Goal: Transaction & Acquisition: Obtain resource

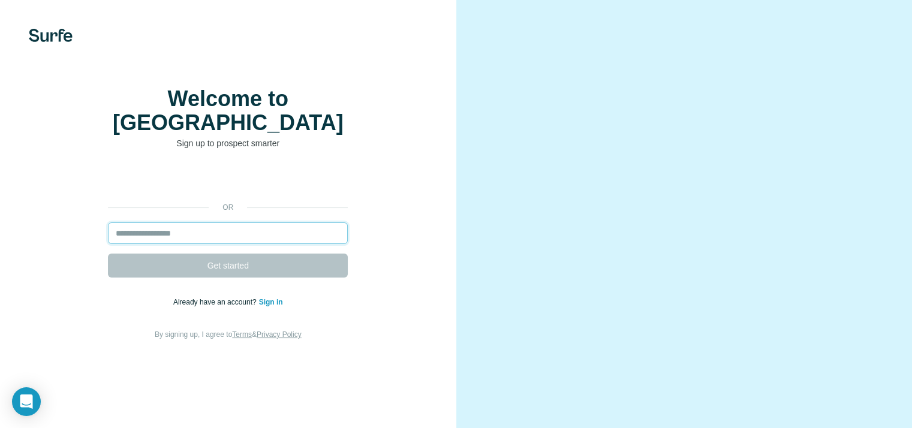
drag, startPoint x: 0, startPoint y: 0, endPoint x: 183, endPoint y: 252, distance: 311.5
click at [183, 244] on input "email" at bounding box center [228, 233] width 240 height 22
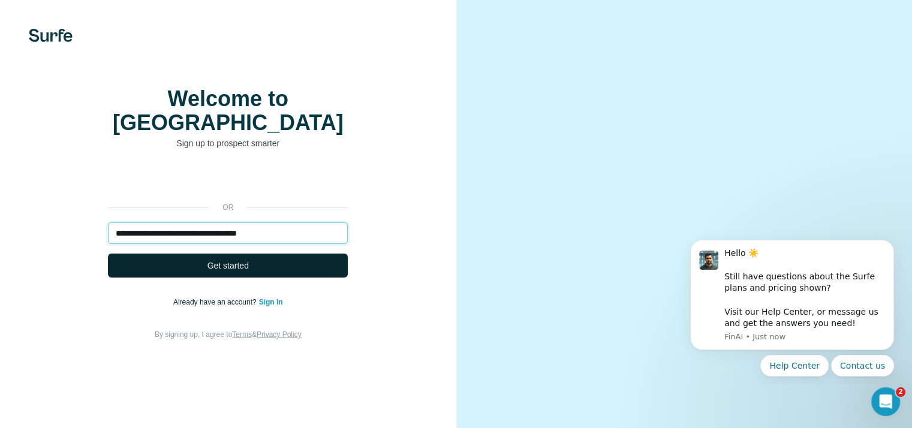
type input "**********"
click at [239, 272] on span "Get started" at bounding box center [227, 266] width 41 height 12
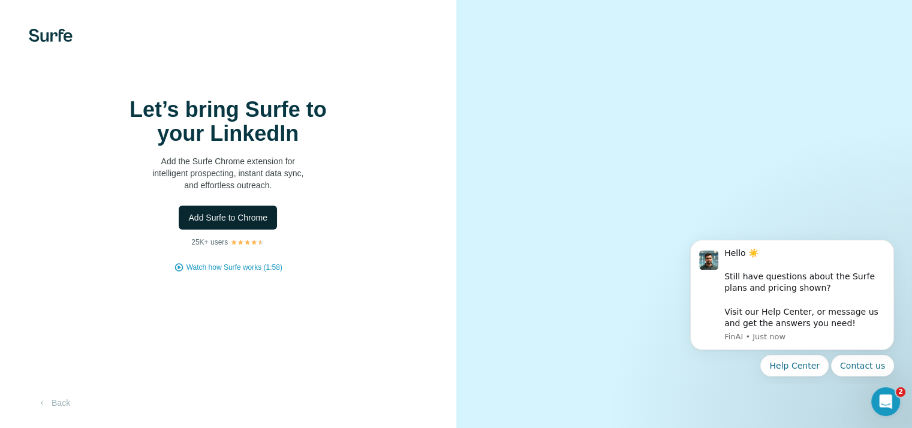
click at [240, 230] on button "Add Surfe to Chrome" at bounding box center [228, 218] width 98 height 24
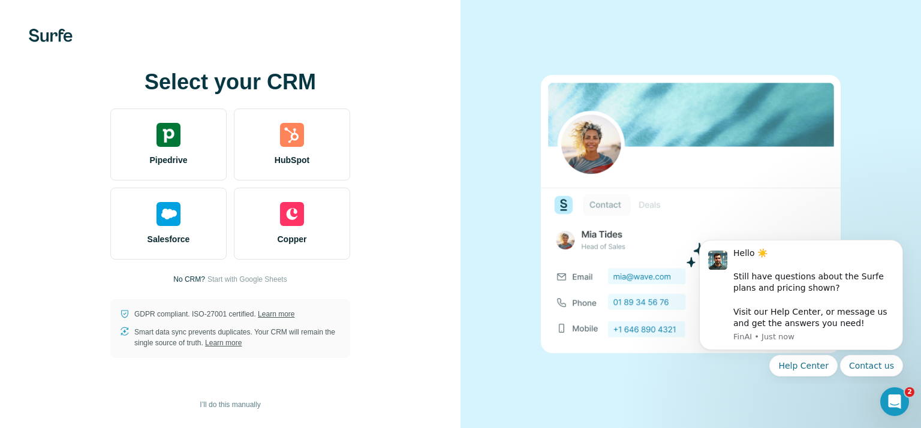
click at [279, 312] on link "Learn more" at bounding box center [276, 314] width 37 height 8
click at [266, 273] on div "Select your CRM Pipedrive HubSpot Salesforce Copper No CRM? Start with Google S…" at bounding box center [230, 214] width 412 height 288
click at [233, 400] on span "I’ll do this manually" at bounding box center [230, 404] width 61 height 11
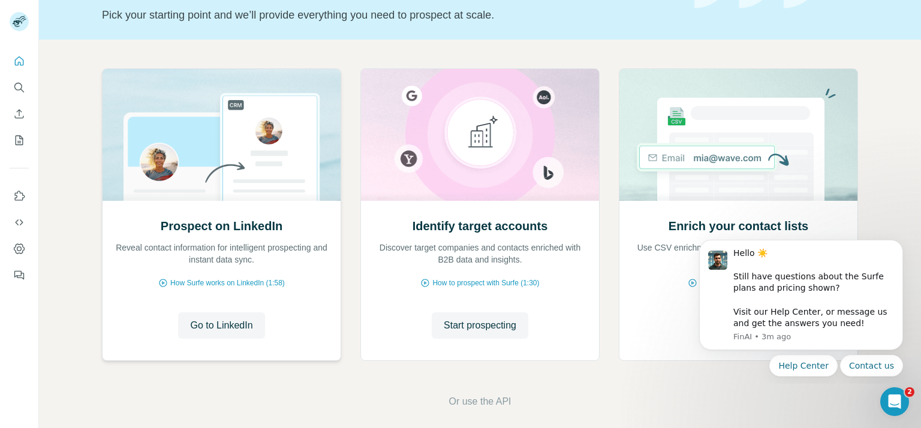
scroll to position [90, 0]
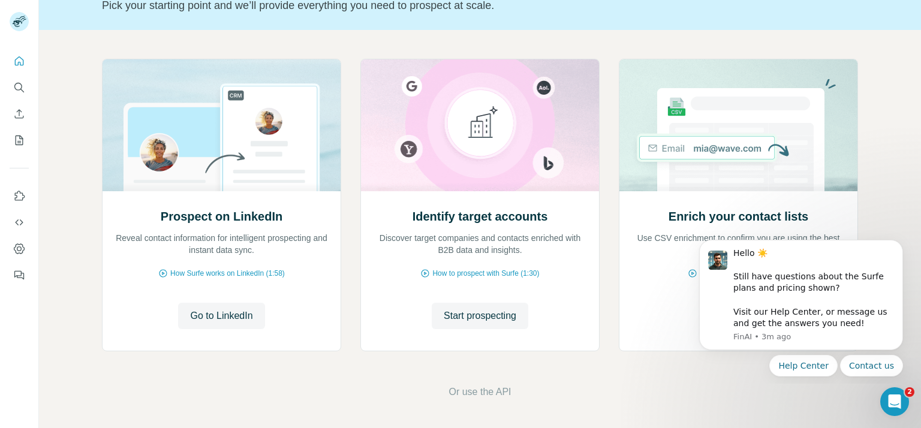
click at [896, 247] on button "Dismiss notification" at bounding box center [899, 243] width 13 height 13
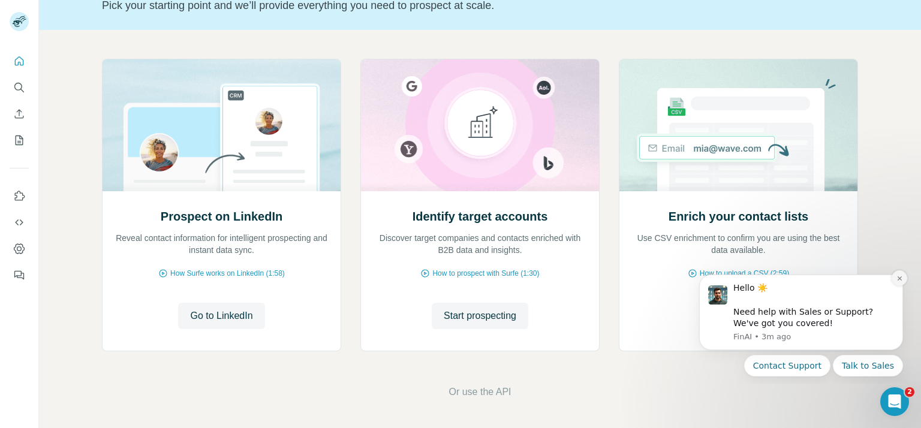
click at [899, 278] on icon "Dismiss notification" at bounding box center [899, 278] width 7 height 7
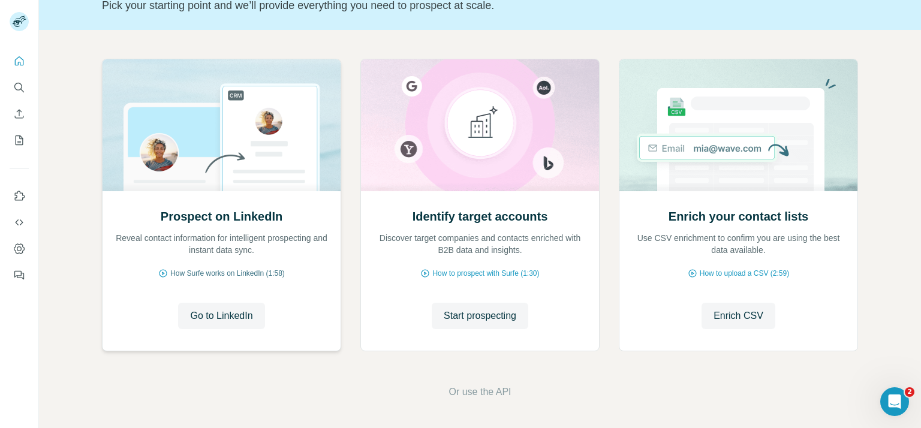
click at [213, 268] on span "How Surfe works on LinkedIn (1:58)" at bounding box center [227, 273] width 114 height 11
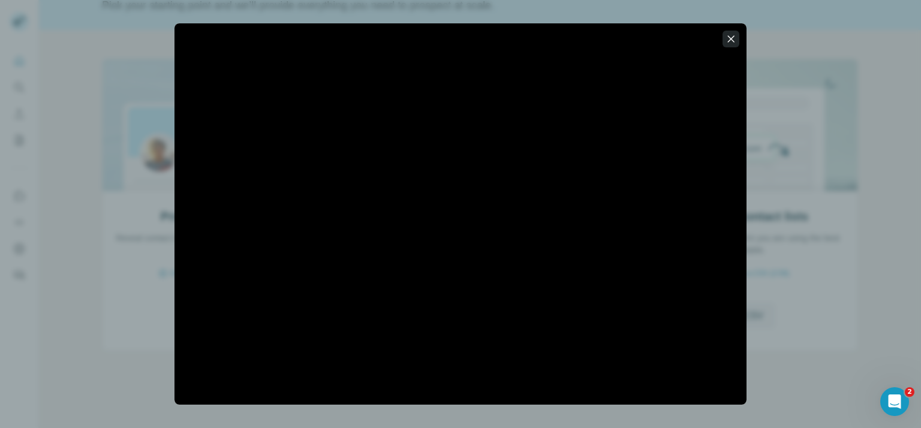
click at [732, 36] on icon "button" at bounding box center [731, 39] width 12 height 12
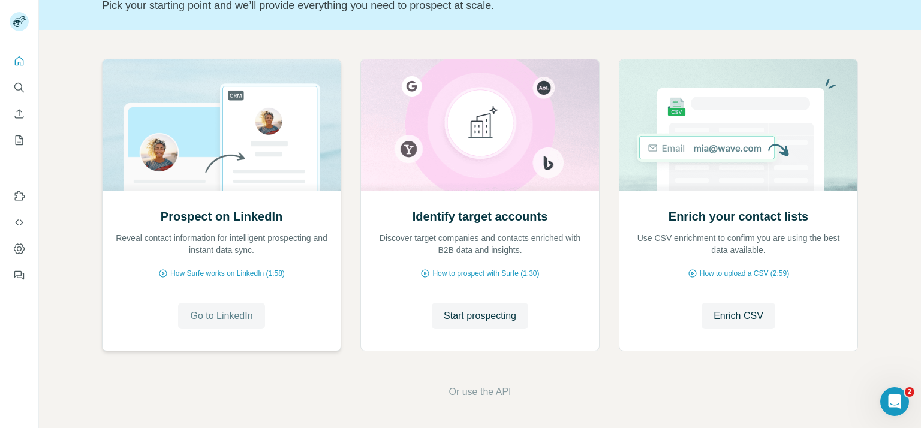
click at [237, 313] on span "Go to LinkedIn" at bounding box center [221, 316] width 62 height 14
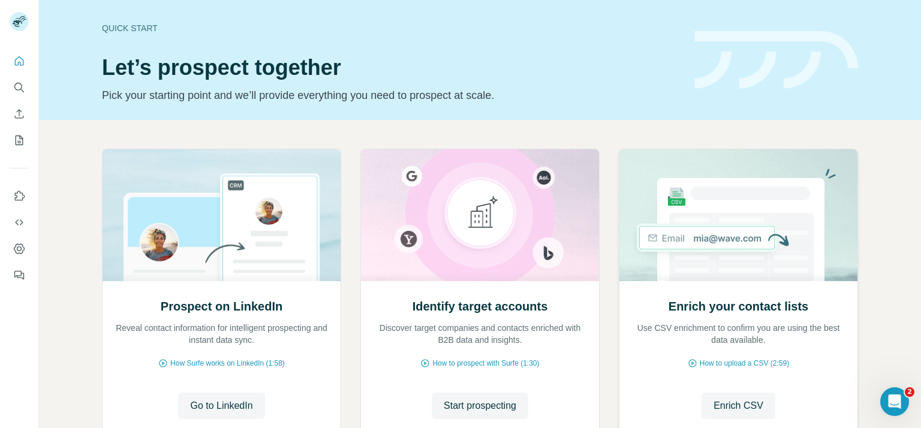
scroll to position [60, 0]
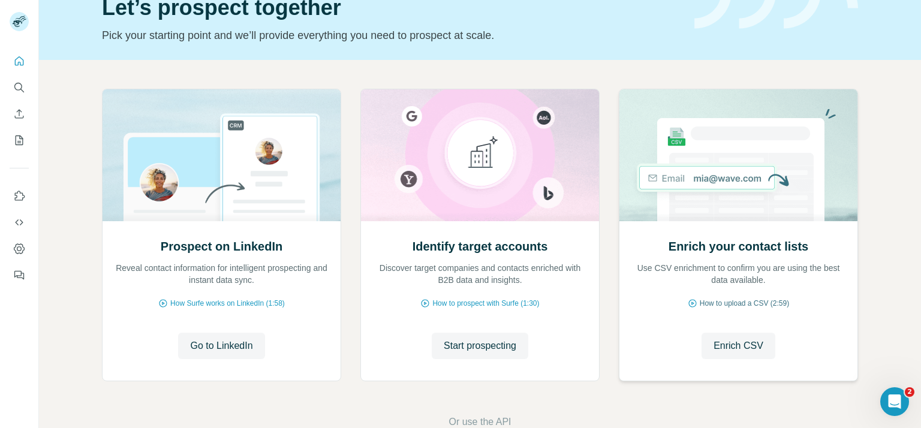
click at [757, 302] on span "How to upload a CSV (2:59)" at bounding box center [744, 303] width 89 height 11
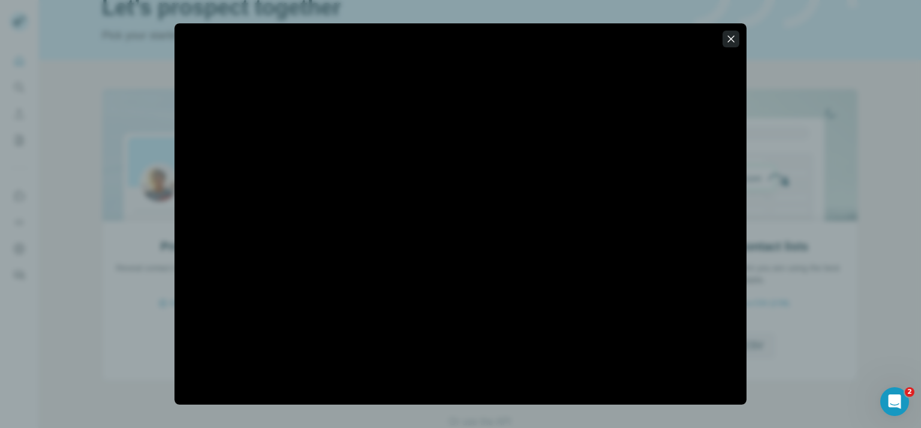
click at [734, 33] on icon "button" at bounding box center [731, 39] width 12 height 12
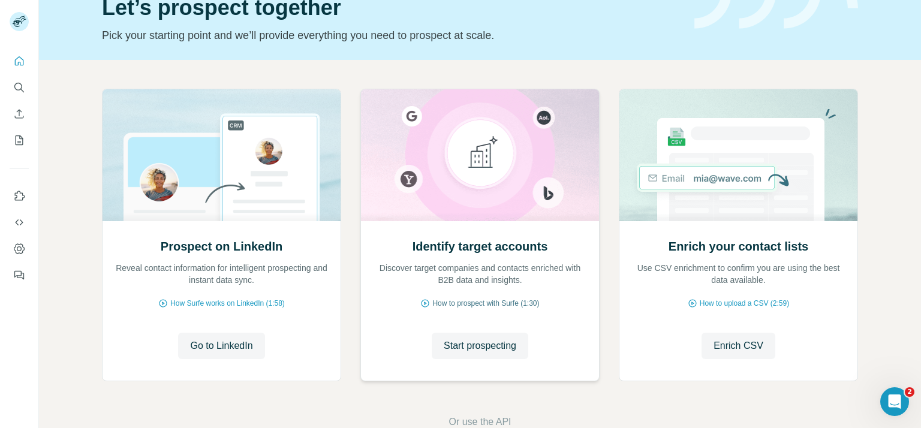
click at [478, 302] on span "How to prospect with Surfe (1:30)" at bounding box center [485, 303] width 107 height 11
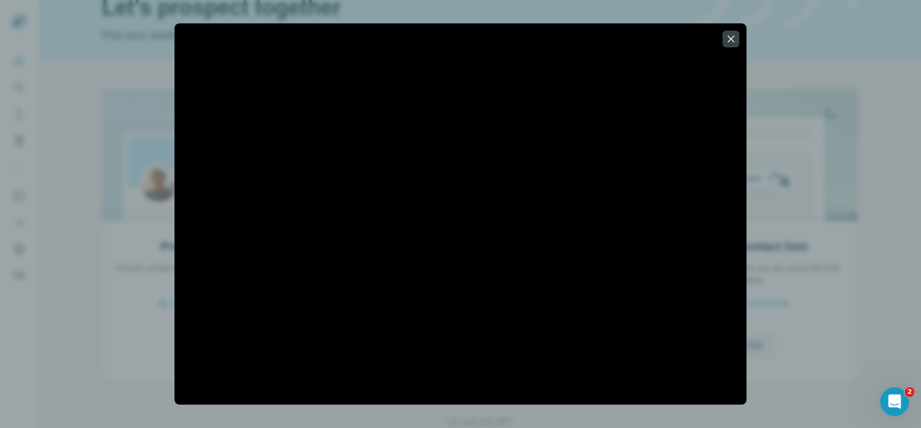
click at [874, 291] on div at bounding box center [460, 214] width 921 height 428
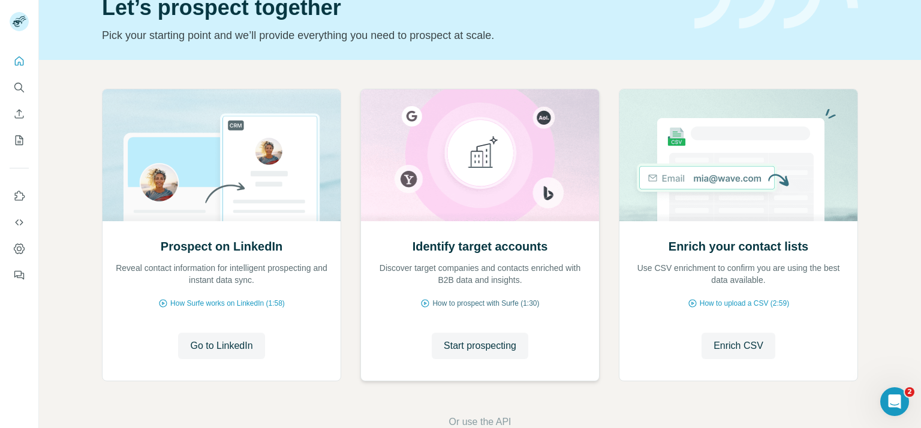
click at [462, 306] on span "How to prospect with Surfe (1:30)" at bounding box center [485, 303] width 107 height 11
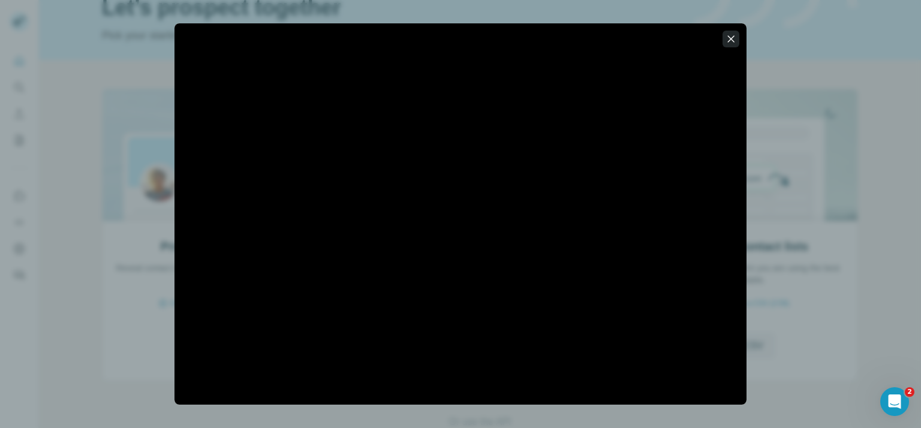
click at [732, 38] on icon "button" at bounding box center [731, 39] width 12 height 12
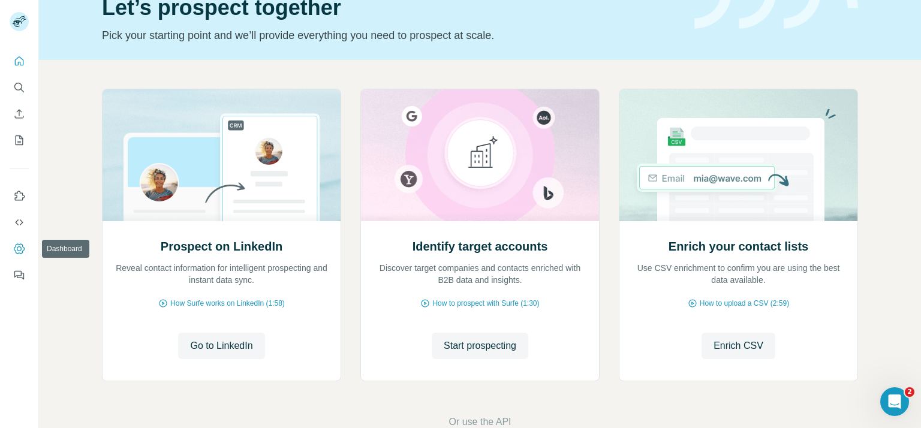
click at [26, 246] on button "Dashboard" at bounding box center [19, 249] width 19 height 22
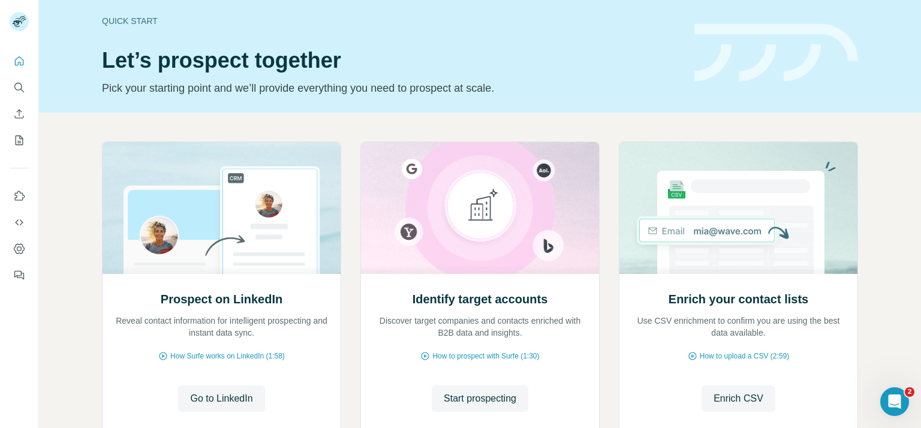
scroll to position [0, 0]
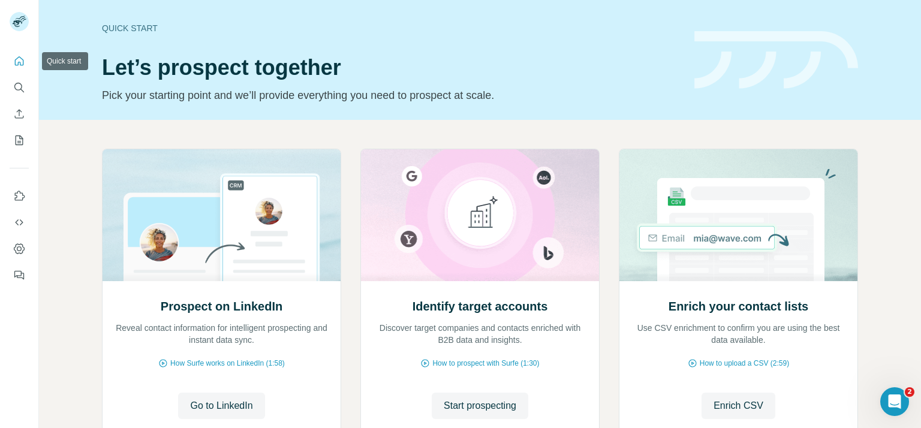
click at [24, 61] on icon "Quick start" at bounding box center [19, 61] width 12 height 12
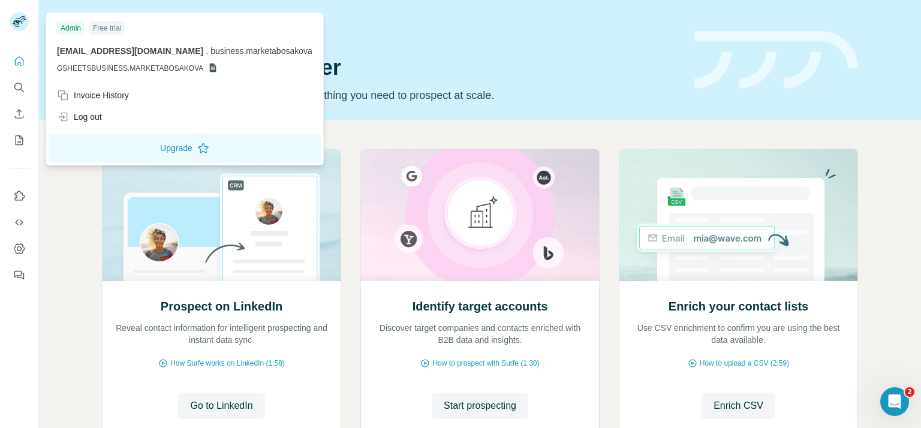
click at [12, 13] on div at bounding box center [19, 21] width 19 height 19
click at [20, 17] on rect at bounding box center [19, 21] width 19 height 19
click at [16, 90] on icon "Search" at bounding box center [19, 88] width 12 height 12
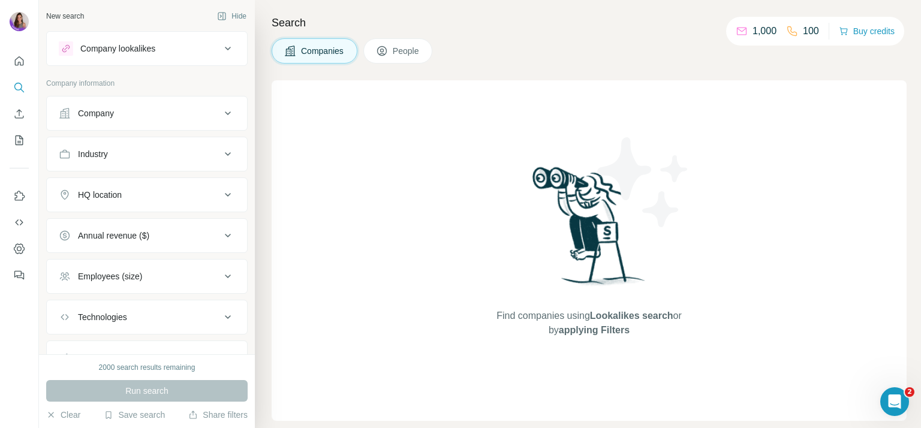
click at [414, 49] on span "People" at bounding box center [407, 51] width 28 height 12
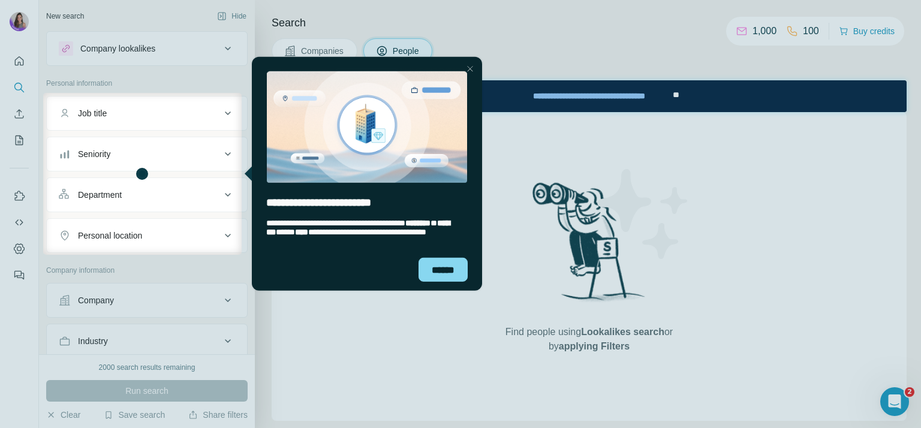
drag, startPoint x: 470, startPoint y: 67, endPoint x: 530, endPoint y: 170, distance: 119.6
click at [470, 67] on div at bounding box center [469, 68] width 14 height 14
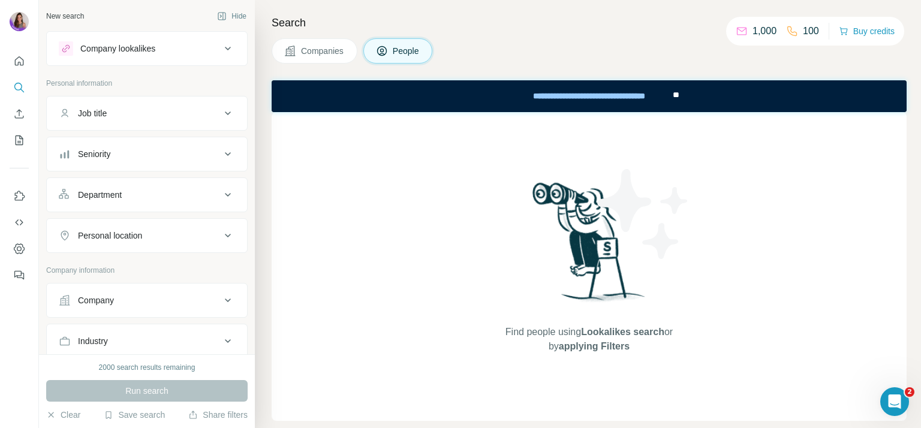
click at [118, 106] on button "Job title" at bounding box center [147, 113] width 200 height 29
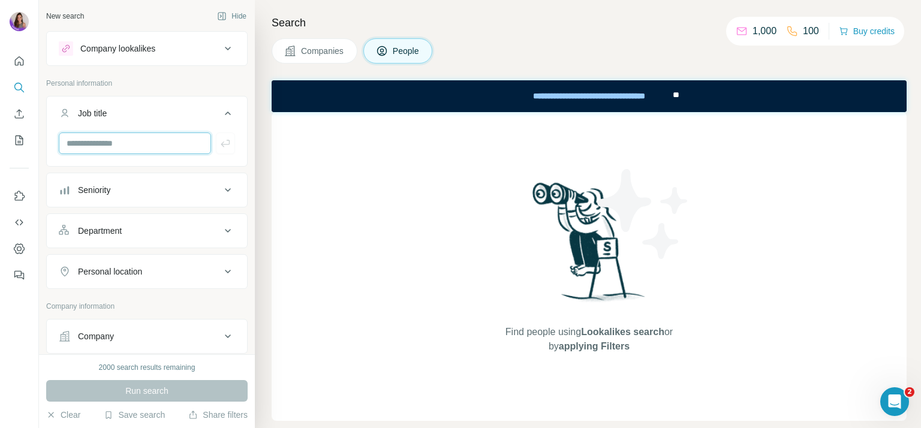
click at [113, 144] on input "text" at bounding box center [135, 143] width 152 height 22
click at [119, 144] on input "text" at bounding box center [135, 143] width 152 height 22
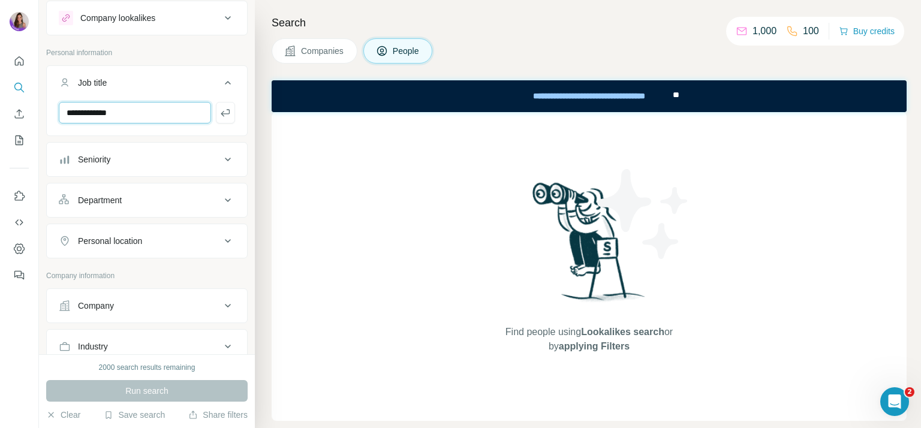
scroll to position [60, 0]
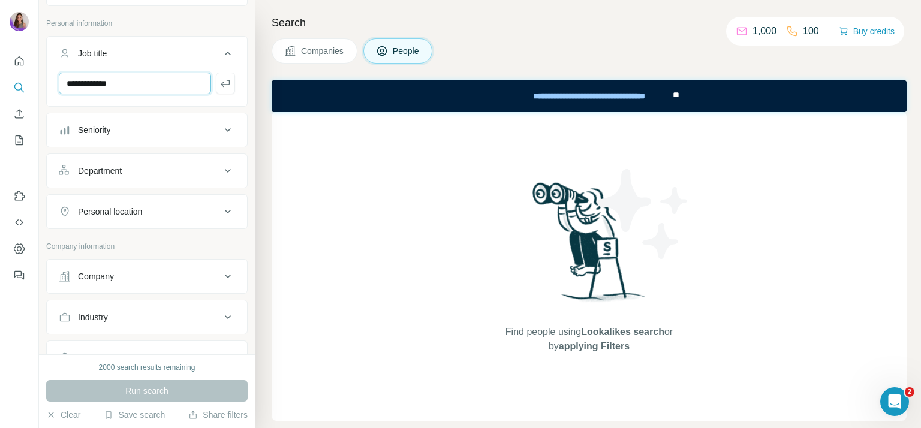
type input "**********"
click at [161, 206] on div "Personal location" at bounding box center [140, 212] width 162 height 12
click at [221, 209] on icon at bounding box center [228, 211] width 14 height 14
click at [222, 207] on icon at bounding box center [228, 211] width 14 height 14
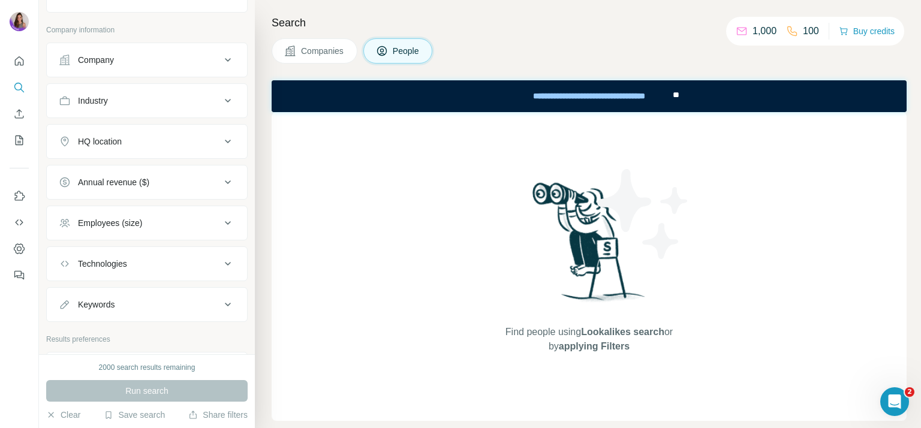
scroll to position [396, 0]
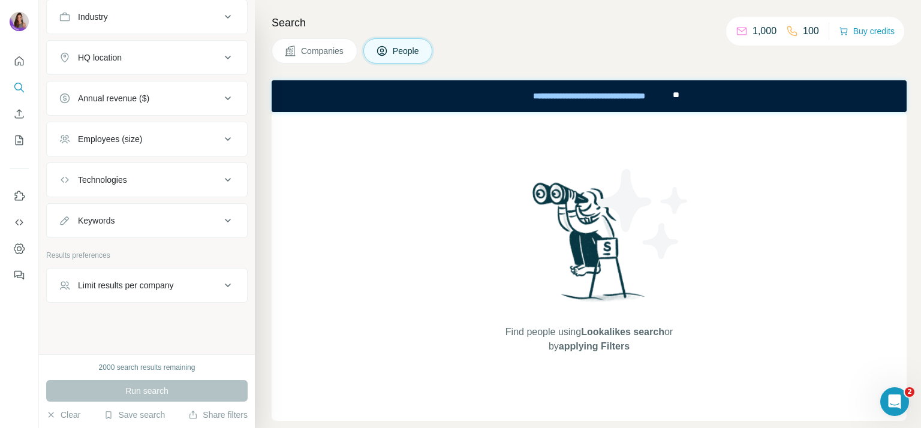
drag, startPoint x: 89, startPoint y: 212, endPoint x: 89, endPoint y: 185, distance: 26.4
click at [89, 215] on div "Keywords" at bounding box center [96, 221] width 37 height 12
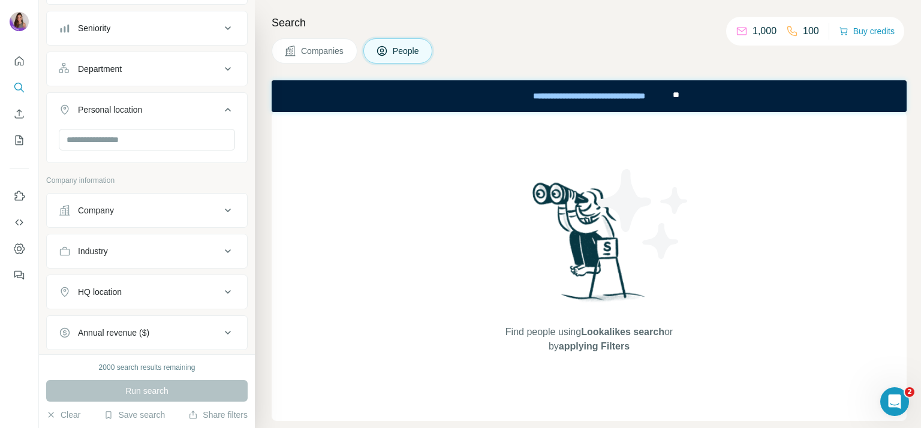
scroll to position [97, 0]
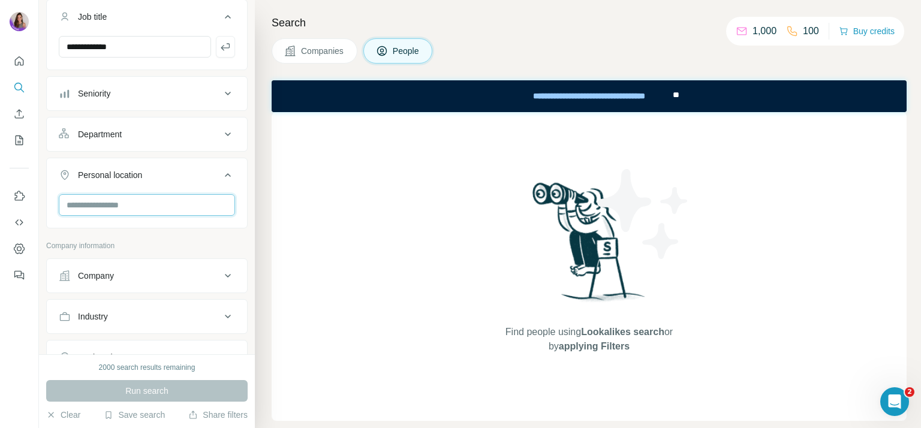
click at [115, 209] on input "text" at bounding box center [147, 205] width 176 height 22
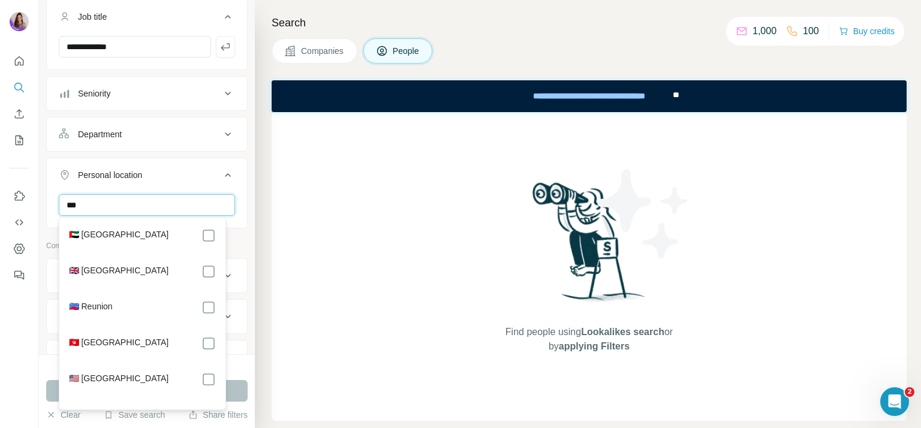
type input "***"
click at [50, 217] on div "*** [GEOGRAPHIC_DATA] Clear all" at bounding box center [147, 231] width 200 height 74
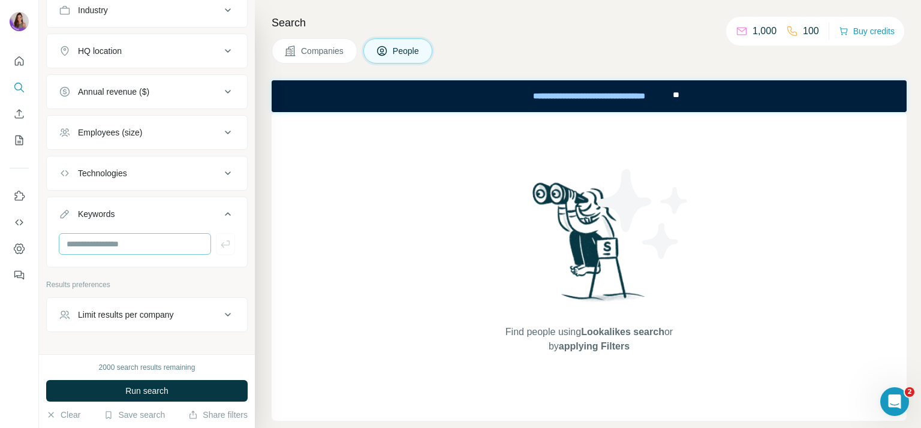
scroll to position [466, 0]
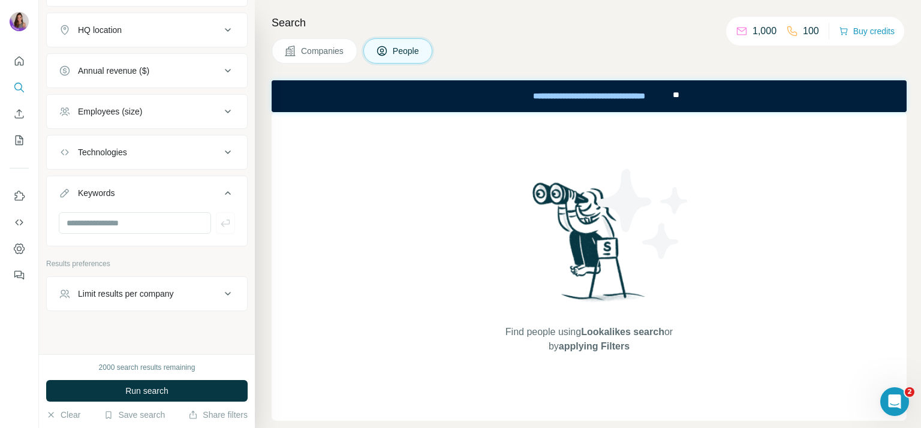
click at [173, 288] on div "Limit results per company" at bounding box center [126, 294] width 96 height 12
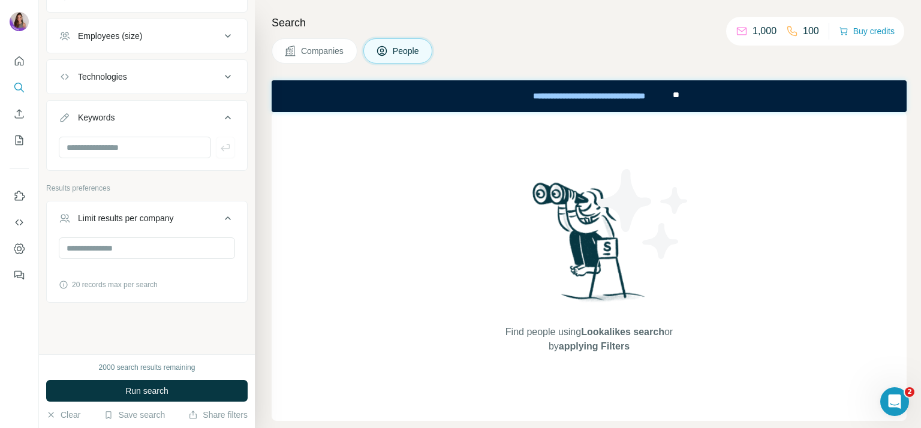
scroll to position [542, 0]
click at [147, 249] on input "number" at bounding box center [147, 248] width 176 height 22
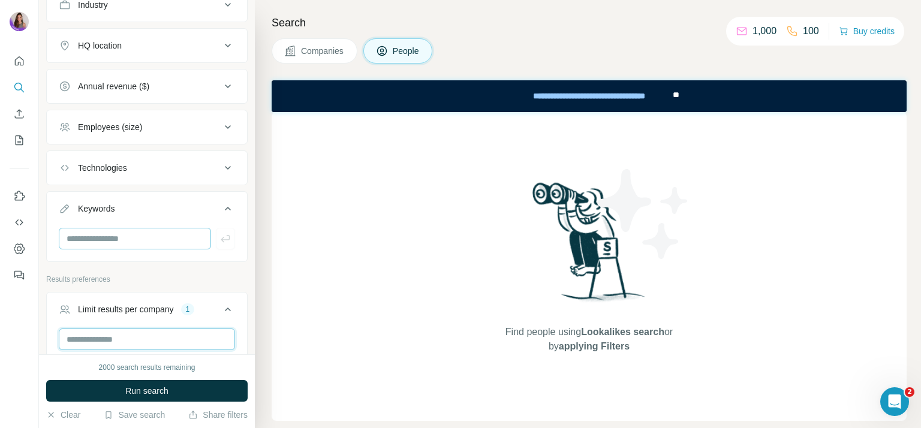
scroll to position [423, 0]
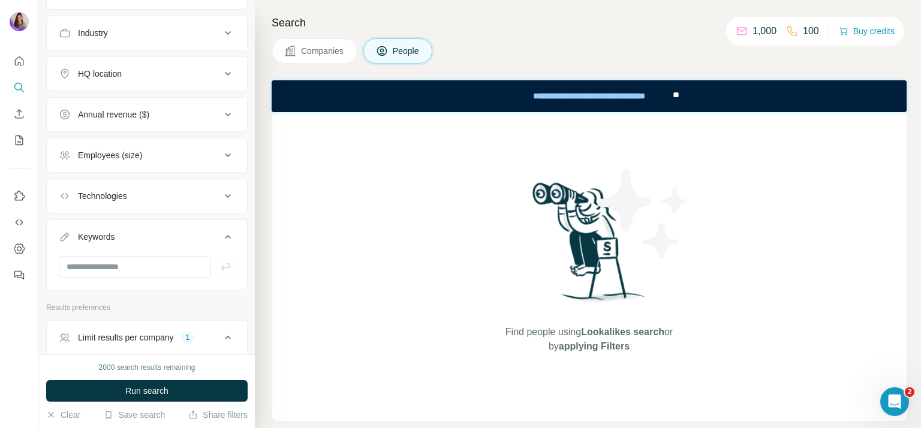
type input "*"
click at [153, 190] on div "Technologies" at bounding box center [140, 196] width 162 height 12
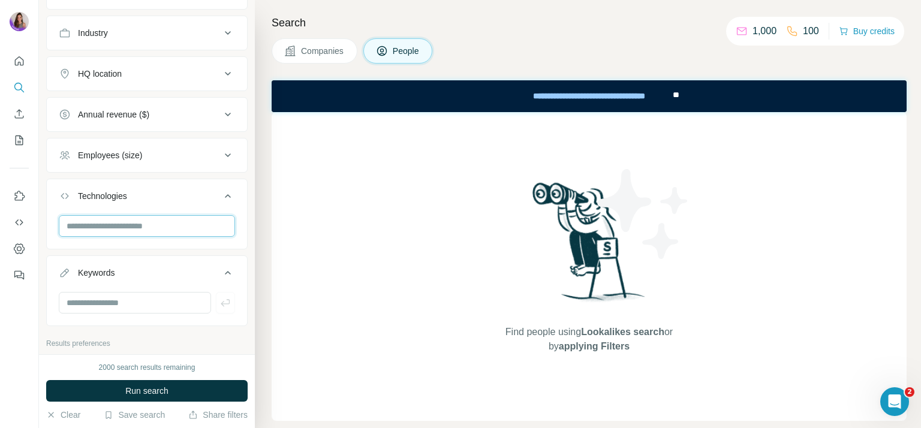
click at [187, 230] on input "text" at bounding box center [147, 226] width 176 height 22
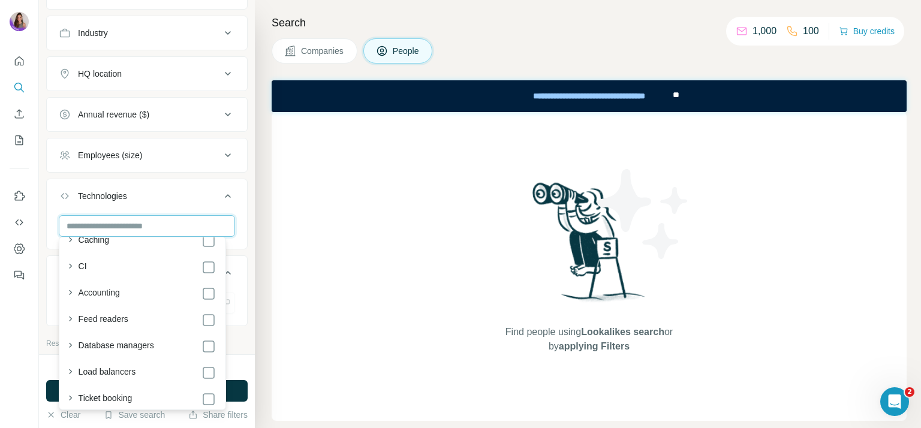
scroll to position [2474, 0]
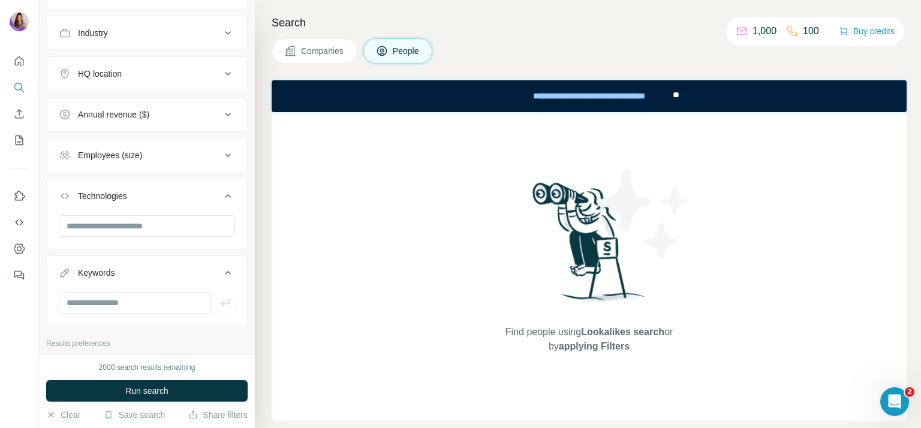
click at [44, 215] on div "**********" at bounding box center [147, 177] width 216 height 354
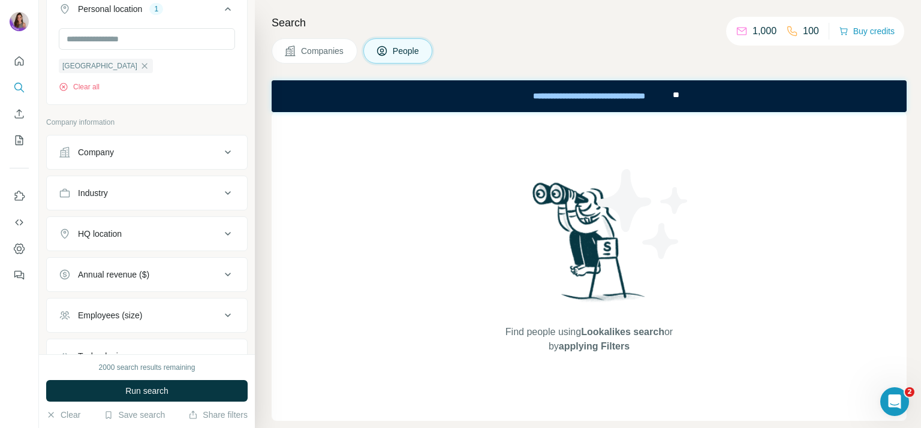
scroll to position [243, 0]
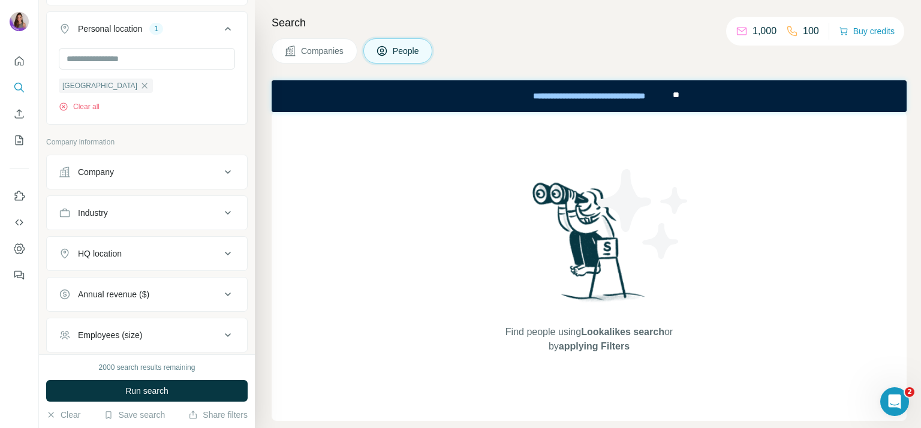
click at [209, 207] on div "Industry" at bounding box center [140, 213] width 162 height 12
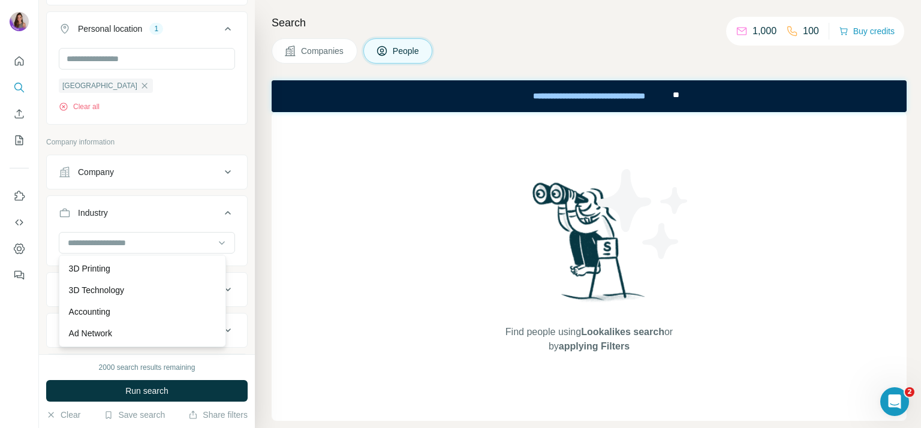
click at [219, 242] on icon at bounding box center [222, 244] width 6 height 4
click at [161, 233] on div at bounding box center [141, 243] width 148 height 20
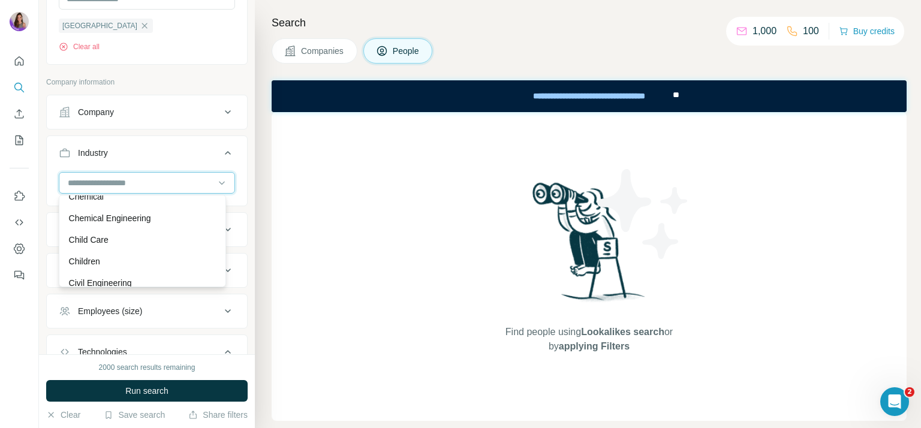
scroll to position [1798, 0]
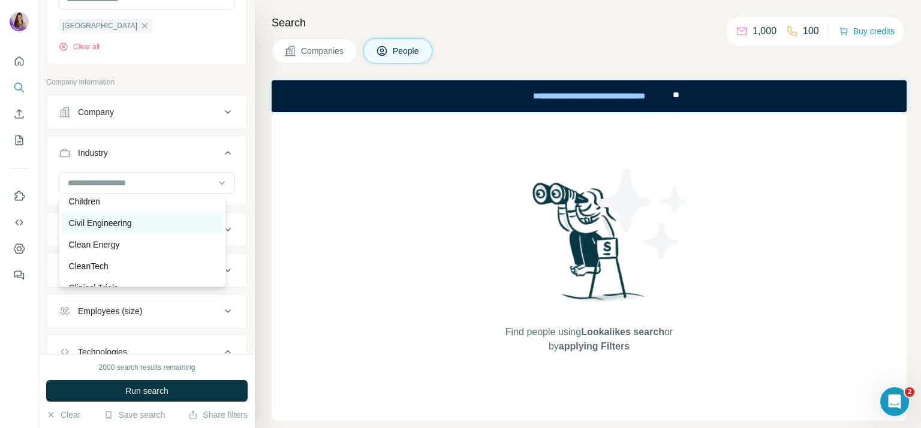
click at [122, 229] on p "Civil Engineering" at bounding box center [100, 223] width 63 height 12
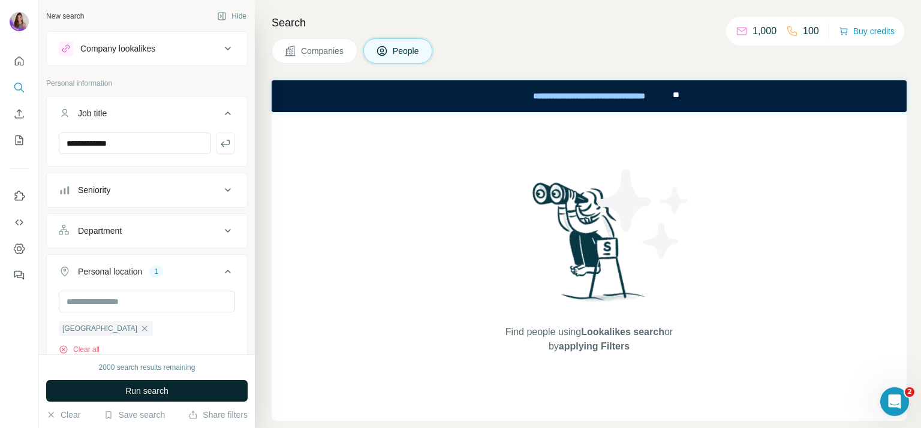
click at [182, 390] on button "Run search" at bounding box center [146, 391] width 201 height 22
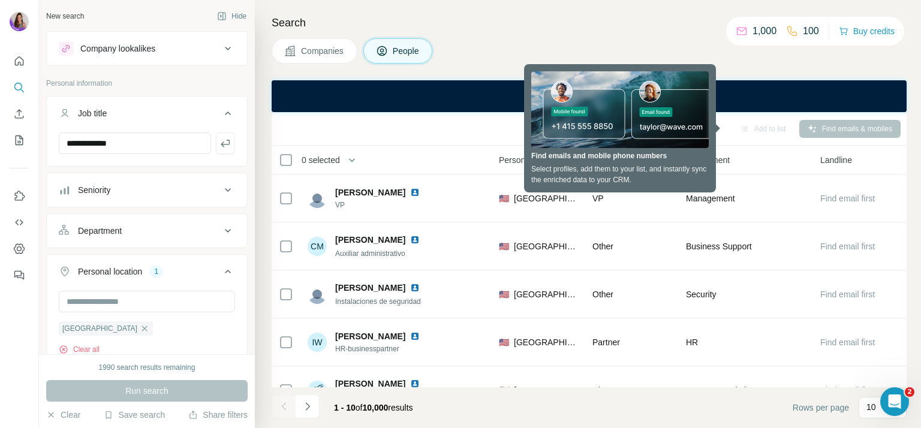
scroll to position [0, 402]
click at [657, 165] on div "Seniority" at bounding box center [631, 160] width 79 height 14
click at [629, 91] on div "**********" at bounding box center [589, 96] width 164 height 26
click at [782, 101] on div "**********" at bounding box center [589, 96] width 635 height 32
click at [378, 95] on div "**********" at bounding box center [589, 96] width 635 height 32
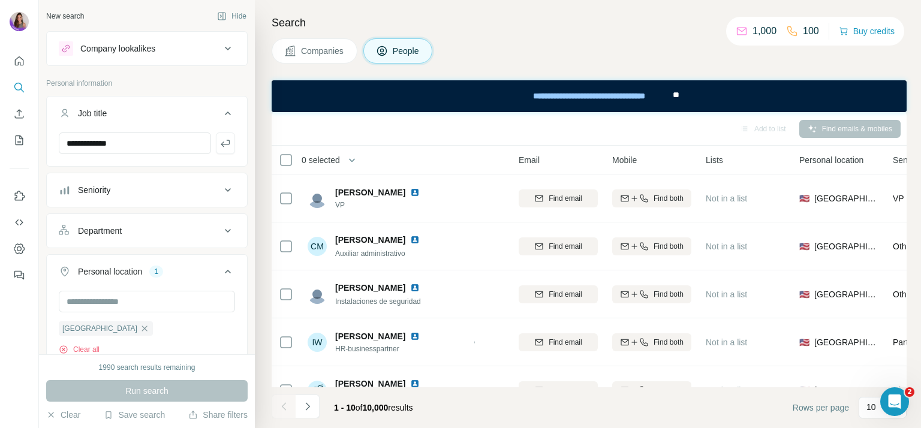
scroll to position [0, 0]
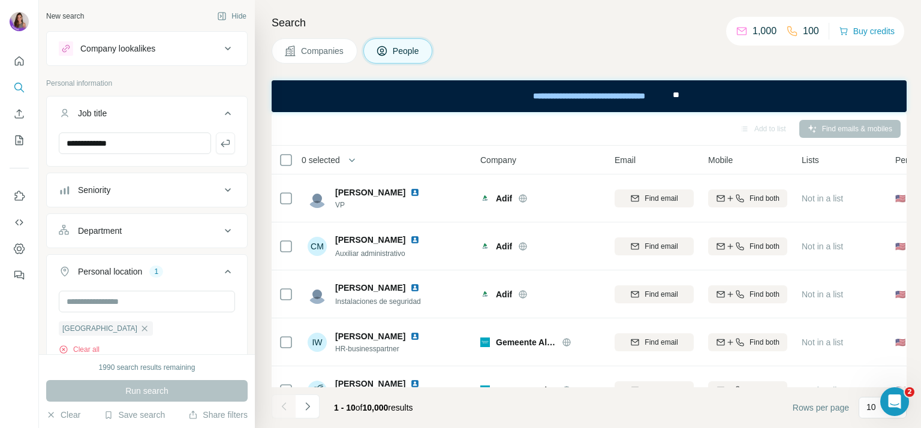
click at [221, 232] on icon at bounding box center [228, 231] width 14 height 14
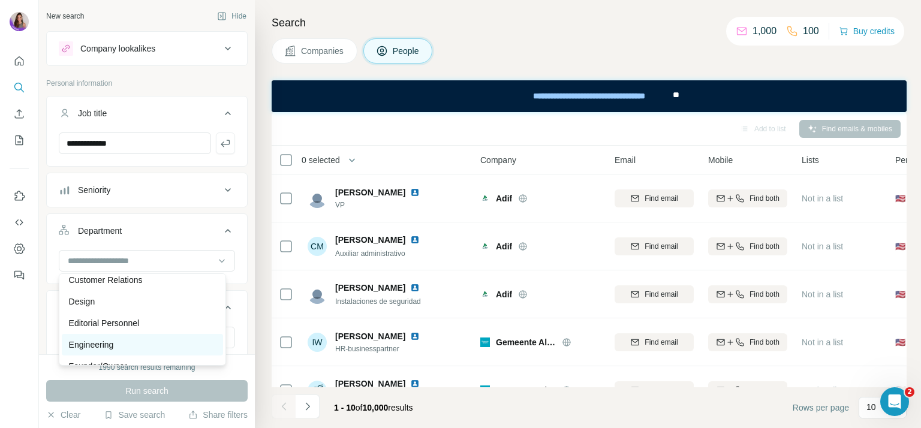
click at [111, 347] on p "Engineering" at bounding box center [91, 345] width 45 height 12
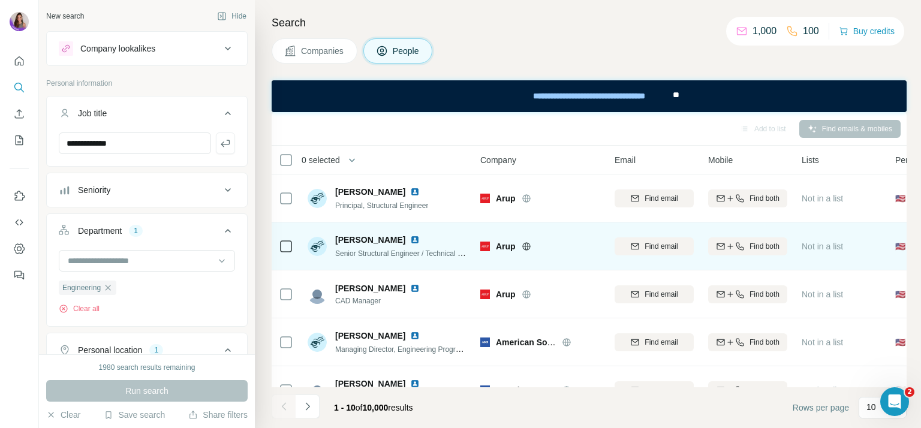
click at [410, 239] on img at bounding box center [415, 240] width 10 height 10
drag, startPoint x: 384, startPoint y: 240, endPoint x: 338, endPoint y: 236, distance: 45.8
click at [338, 236] on div "[PERSON_NAME]" at bounding box center [401, 240] width 132 height 12
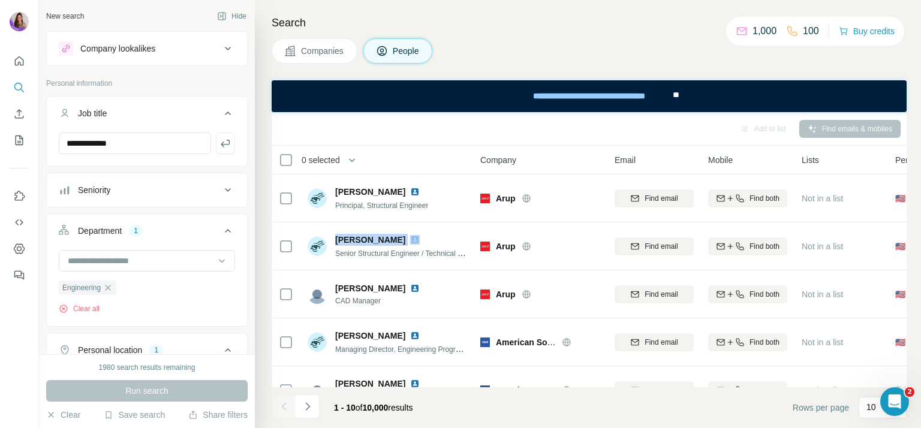
click at [432, 129] on div "Add to list Find emails & mobiles" at bounding box center [589, 128] width 623 height 21
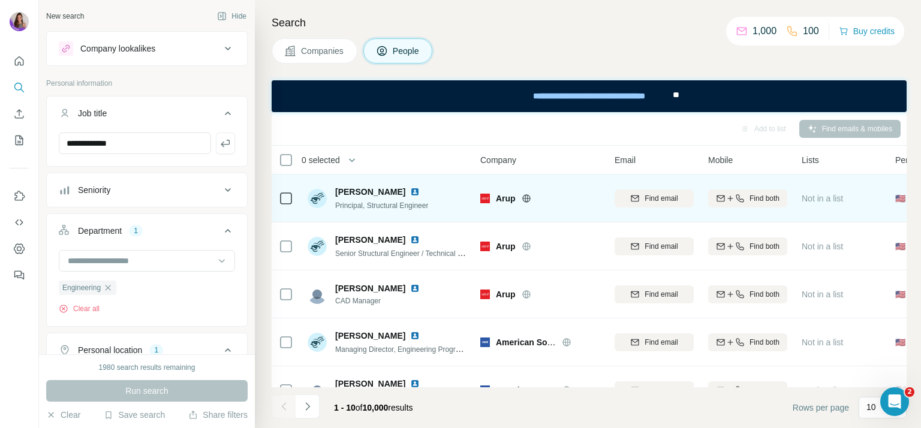
click at [410, 189] on img at bounding box center [415, 192] width 10 height 10
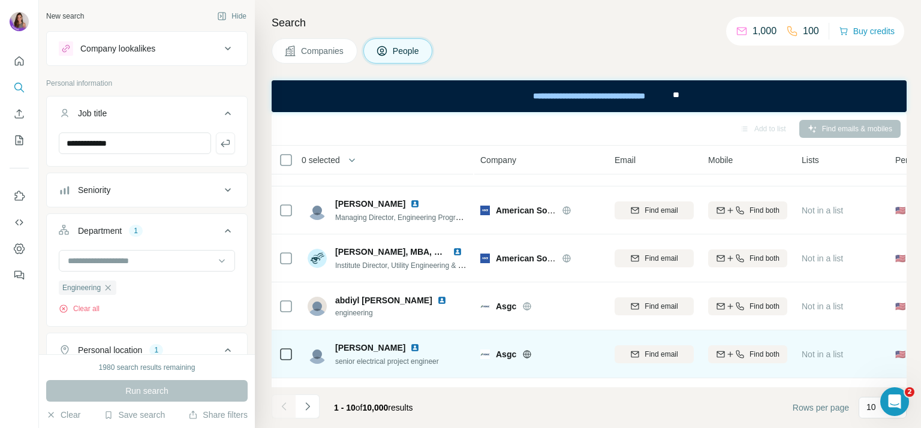
scroll to position [240, 0]
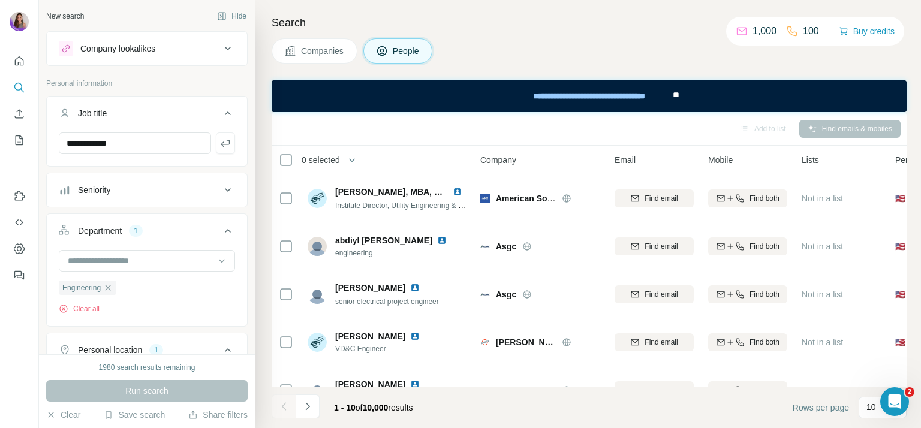
click at [222, 191] on icon at bounding box center [228, 190] width 14 height 14
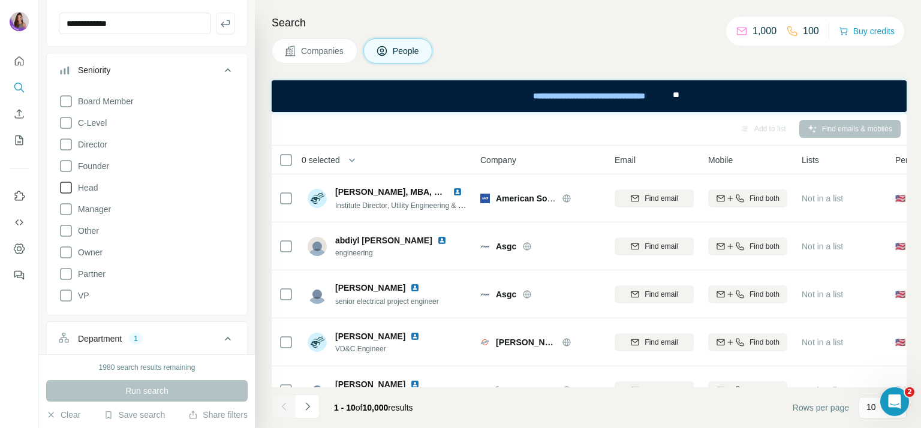
click at [70, 187] on icon at bounding box center [66, 187] width 14 height 14
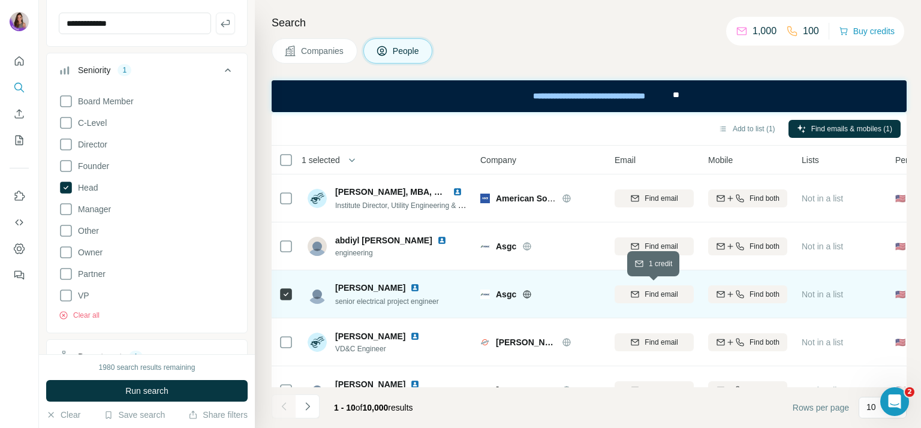
click at [650, 291] on span "Find email" at bounding box center [660, 294] width 33 height 11
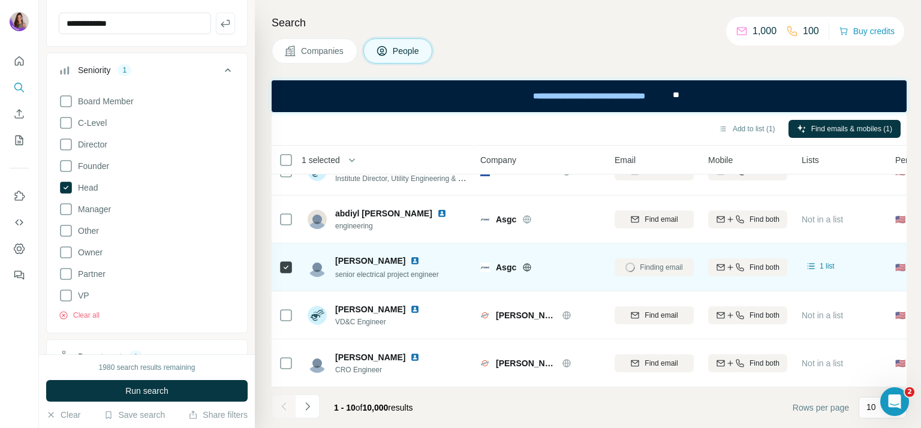
click at [411, 74] on img at bounding box center [415, 69] width 10 height 10
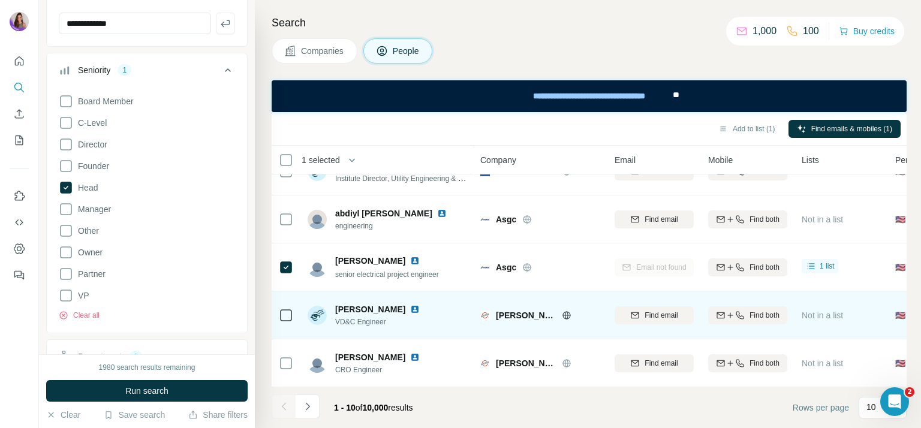
click at [410, 305] on img at bounding box center [415, 310] width 10 height 10
click at [658, 313] on span "Find email" at bounding box center [660, 315] width 33 height 11
click at [221, 64] on icon at bounding box center [228, 70] width 14 height 14
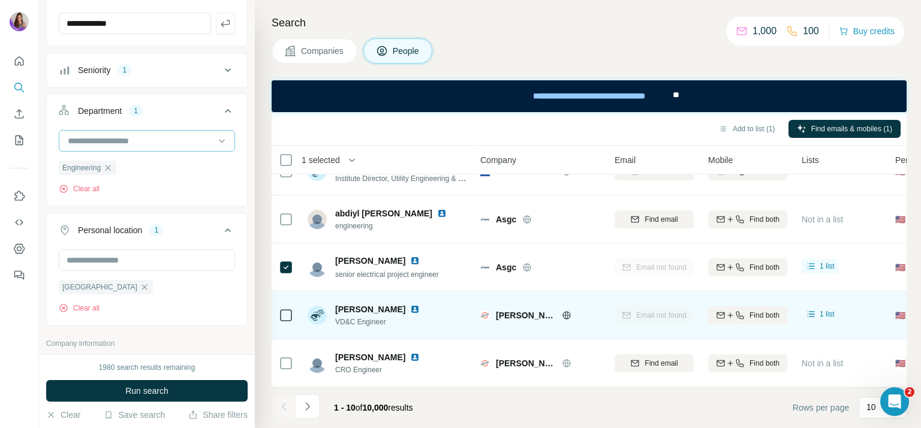
click at [65, 130] on div at bounding box center [147, 141] width 176 height 22
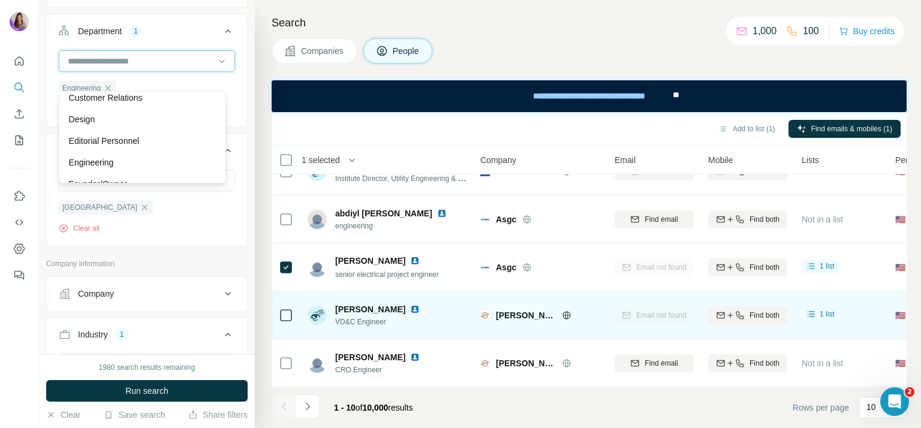
scroll to position [180, 0]
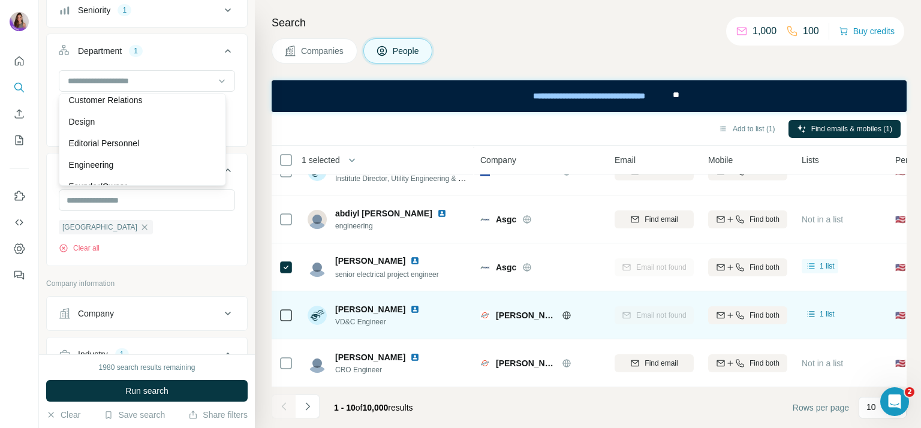
click at [221, 47] on icon at bounding box center [228, 51] width 14 height 14
click at [135, 189] on input "text" at bounding box center [147, 200] width 176 height 22
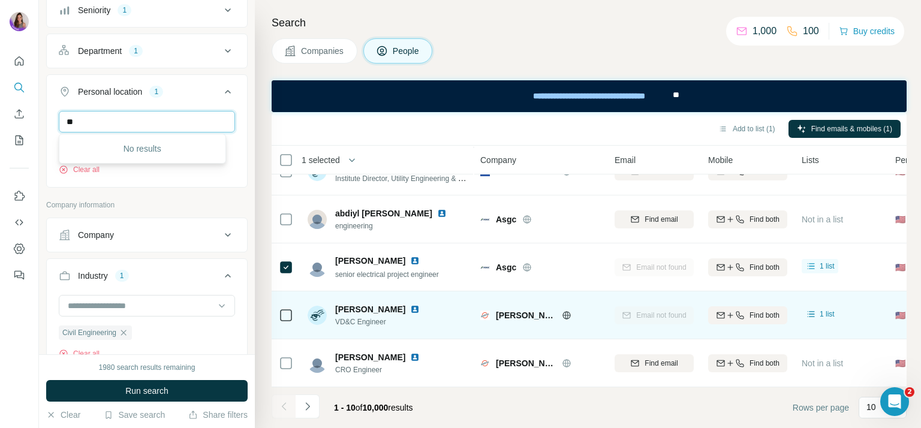
type input "*"
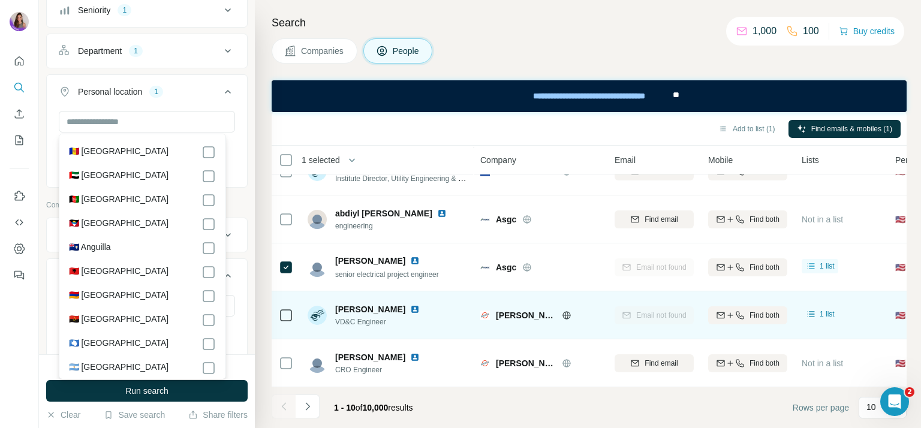
click at [40, 163] on div "**********" at bounding box center [147, 177] width 216 height 354
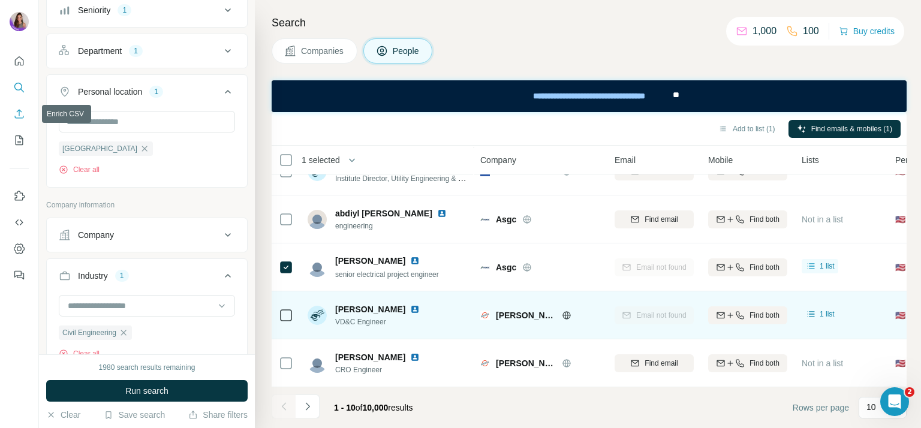
click at [14, 110] on icon "Enrich CSV" at bounding box center [19, 114] width 12 height 12
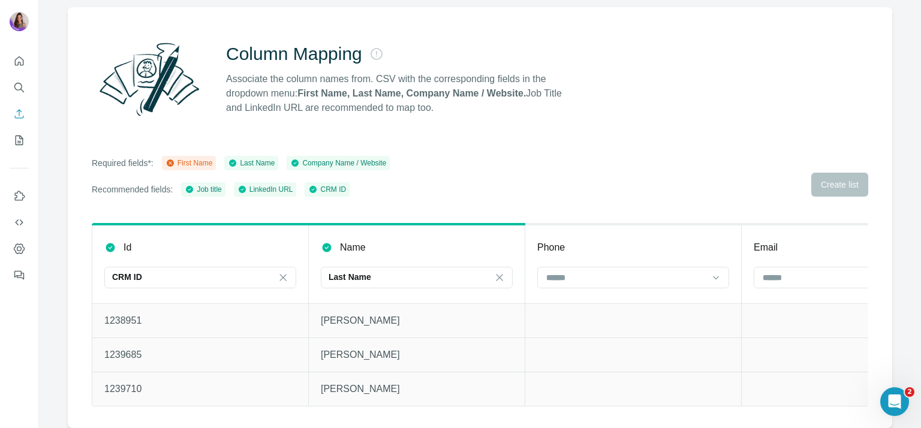
scroll to position [95, 0]
click at [498, 272] on icon at bounding box center [499, 278] width 12 height 12
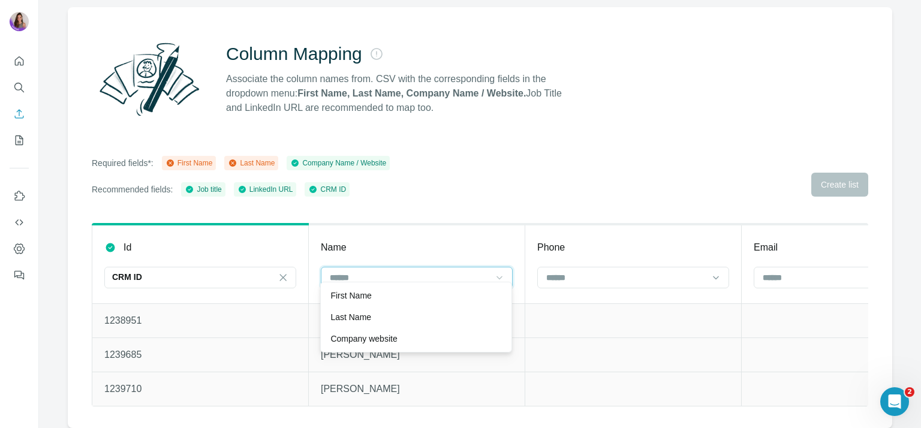
scroll to position [0, 0]
click at [360, 316] on p "Last Name" at bounding box center [350, 317] width 41 height 12
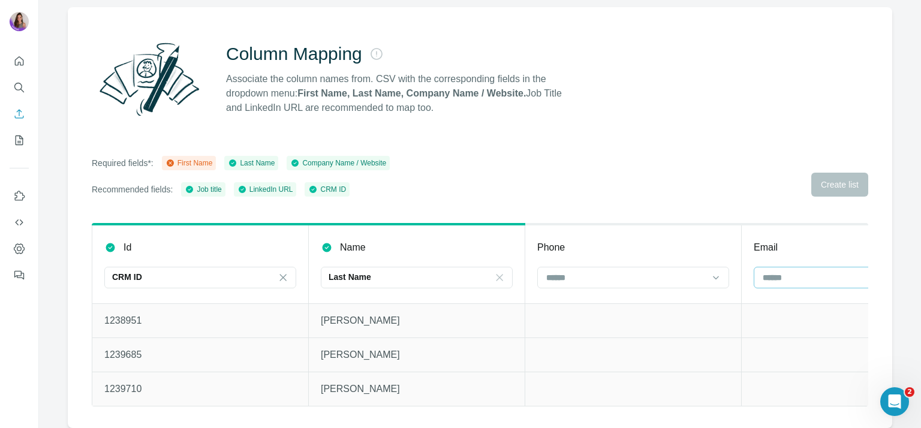
click at [784, 271] on input at bounding box center [840, 277] width 158 height 13
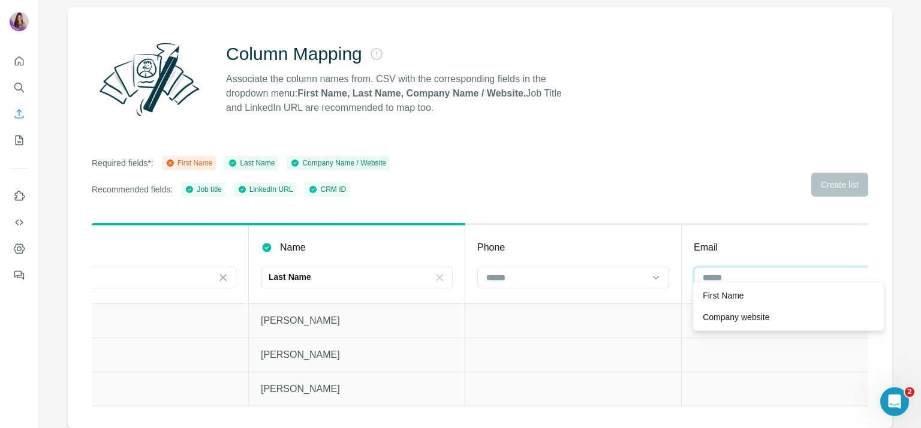
click at [784, 271] on input at bounding box center [780, 277] width 158 height 13
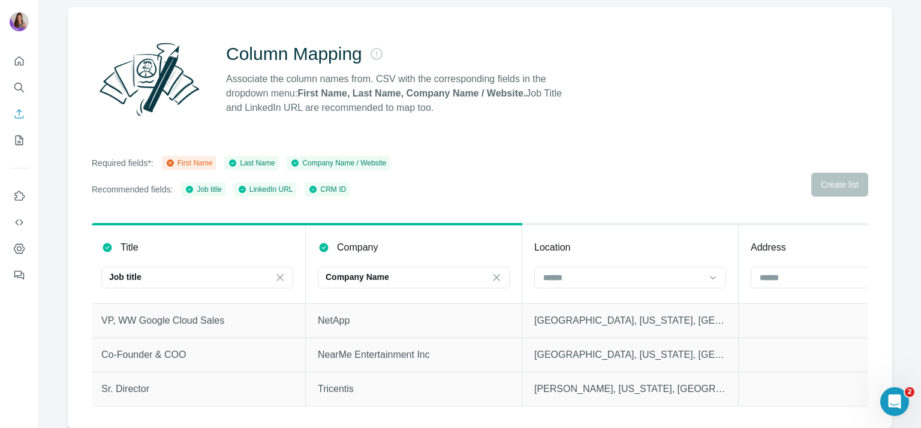
scroll to position [0, 873]
click at [564, 275] on input at bounding box center [619, 277] width 162 height 13
click at [550, 271] on input at bounding box center [619, 277] width 162 height 13
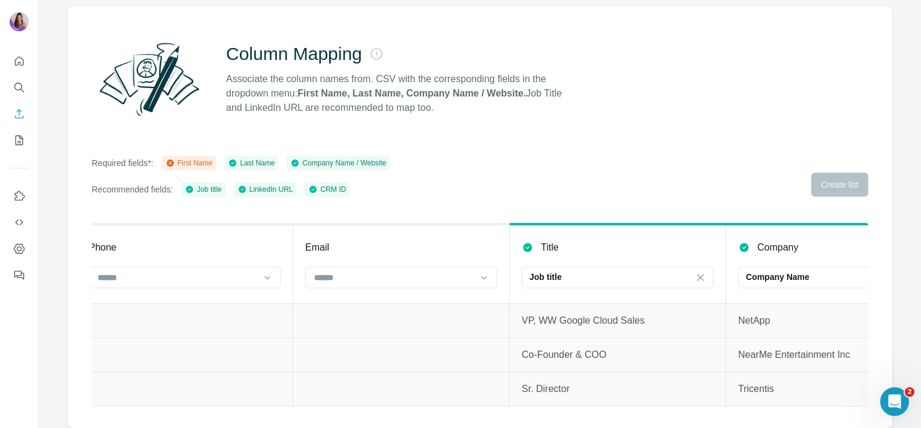
scroll to position [0, 148]
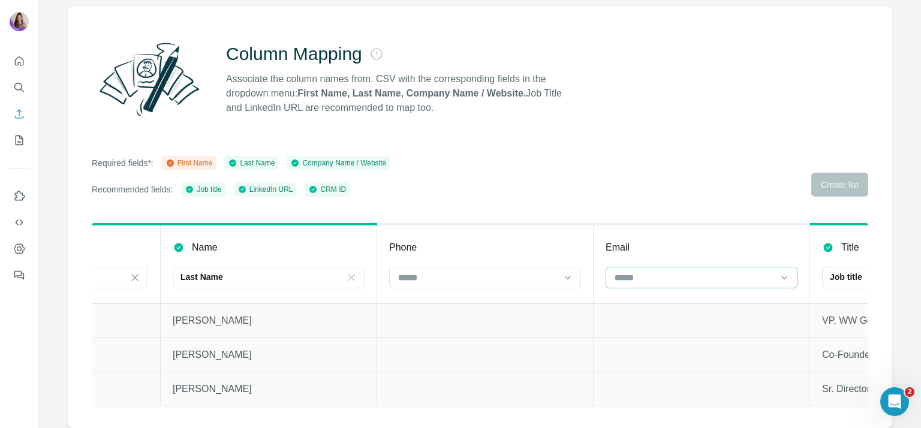
click at [680, 271] on input at bounding box center [692, 277] width 158 height 13
click at [173, 158] on icon at bounding box center [170, 163] width 10 height 10
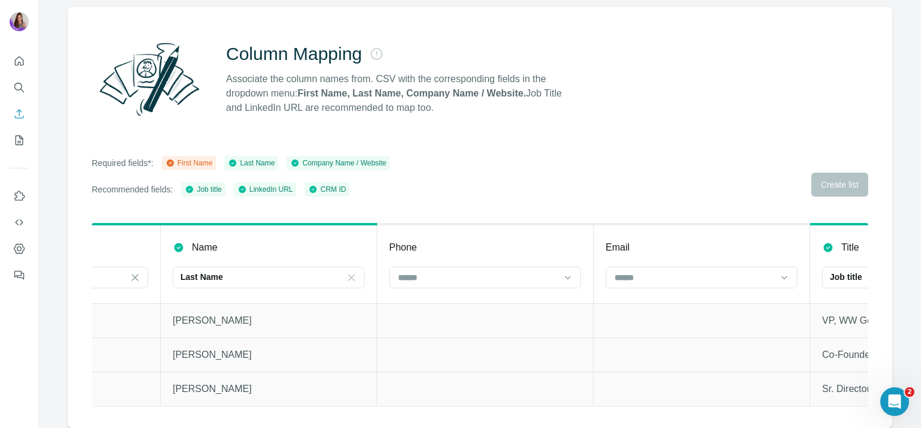
click at [173, 158] on icon at bounding box center [170, 163] width 10 height 10
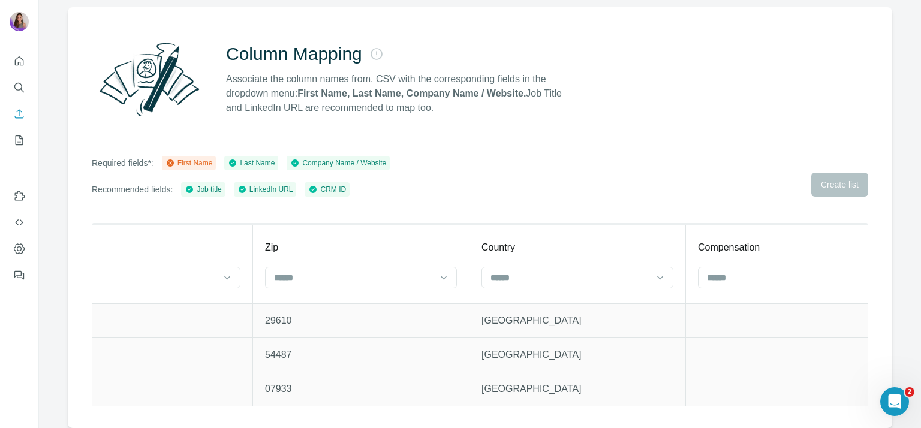
scroll to position [0, 2093]
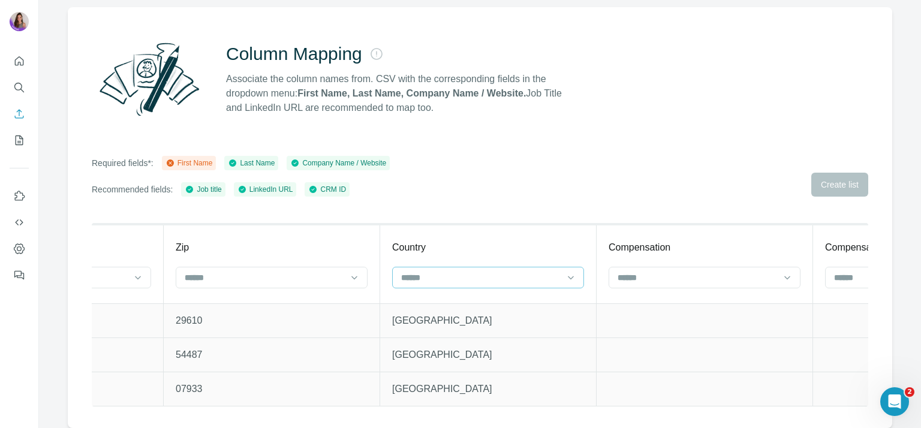
click at [471, 271] on input at bounding box center [479, 277] width 158 height 13
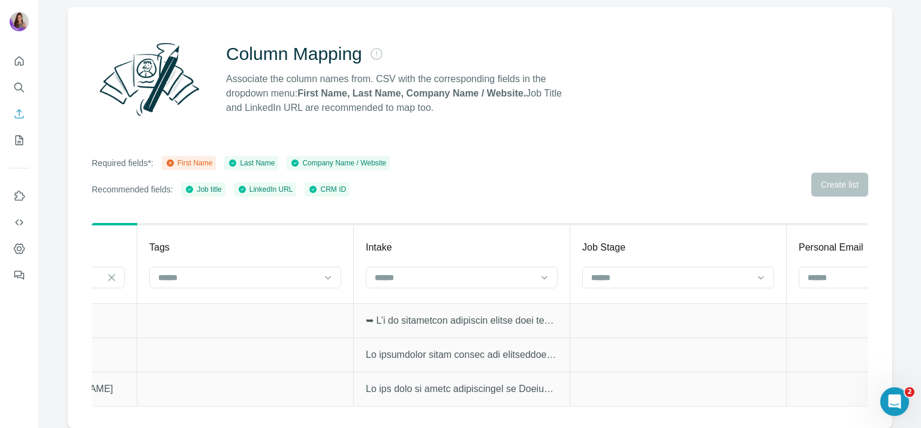
scroll to position [0, 4294]
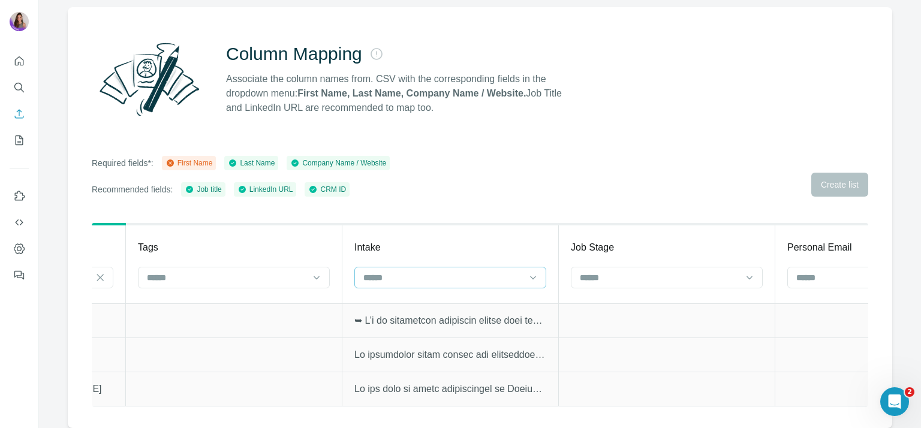
click at [515, 271] on input at bounding box center [443, 277] width 162 height 13
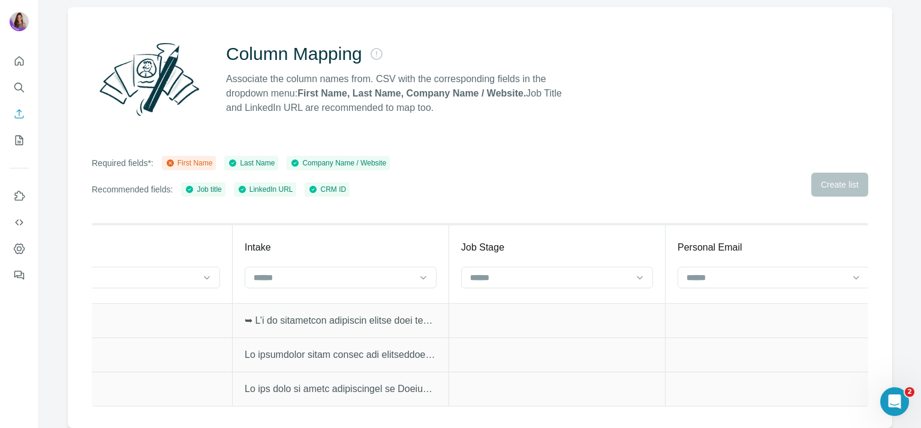
scroll to position [0, 4435]
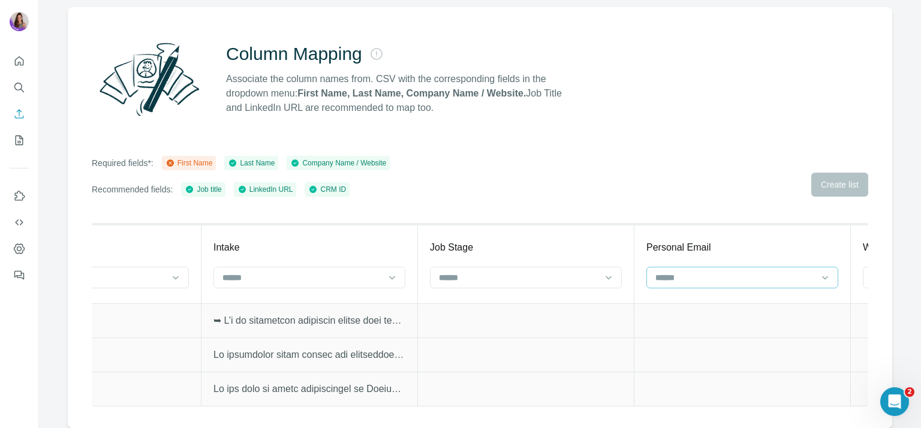
click at [713, 271] on input at bounding box center [735, 277] width 162 height 13
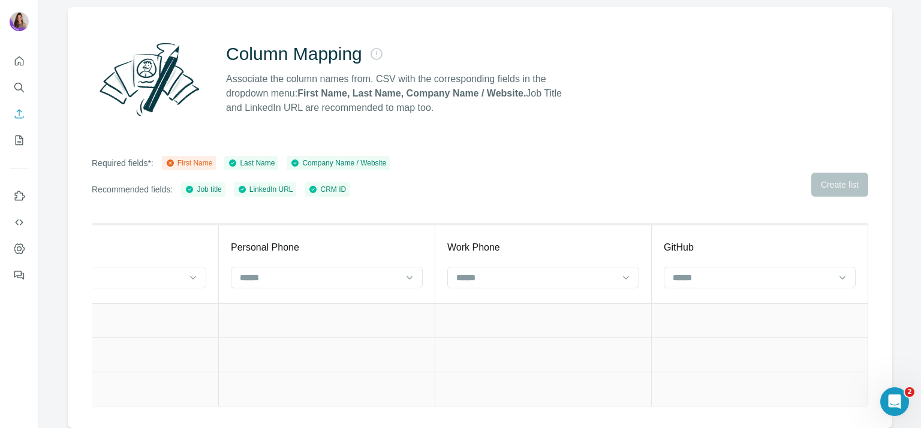
scroll to position [0, 0]
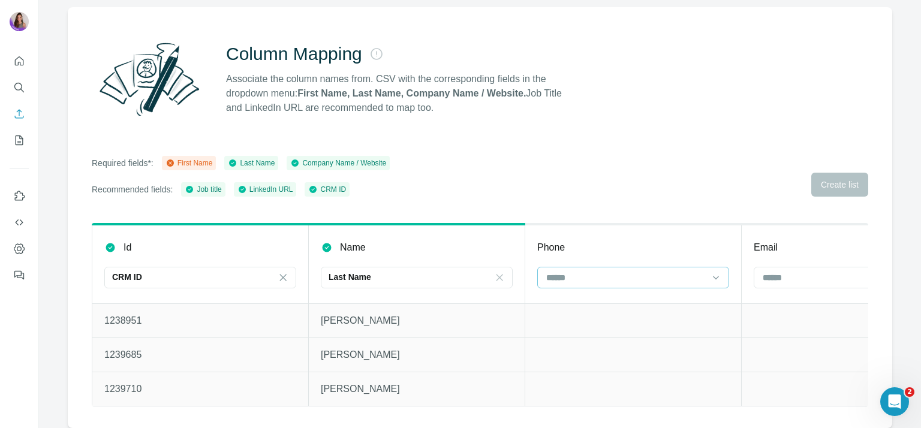
click at [604, 271] on input at bounding box center [624, 277] width 158 height 13
click at [549, 271] on input at bounding box center [624, 277] width 158 height 13
click at [575, 299] on p "First Name" at bounding box center [567, 296] width 41 height 12
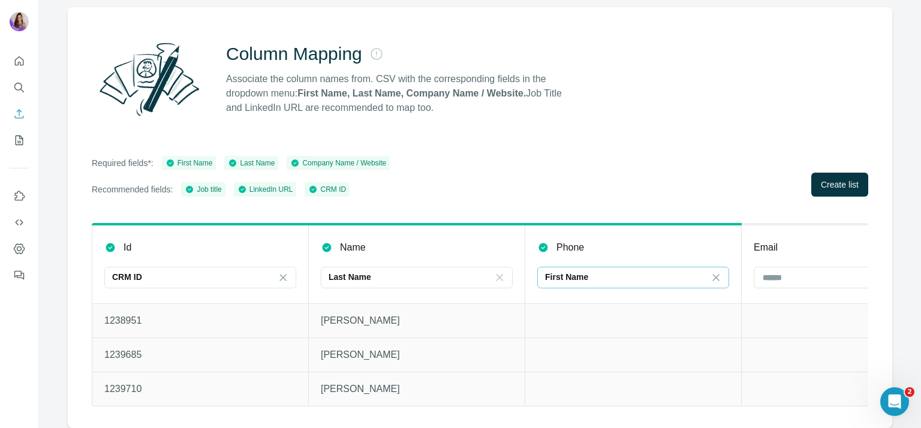
click at [597, 271] on div "First Name" at bounding box center [626, 277] width 162 height 12
click at [717, 274] on icon at bounding box center [716, 277] width 7 height 7
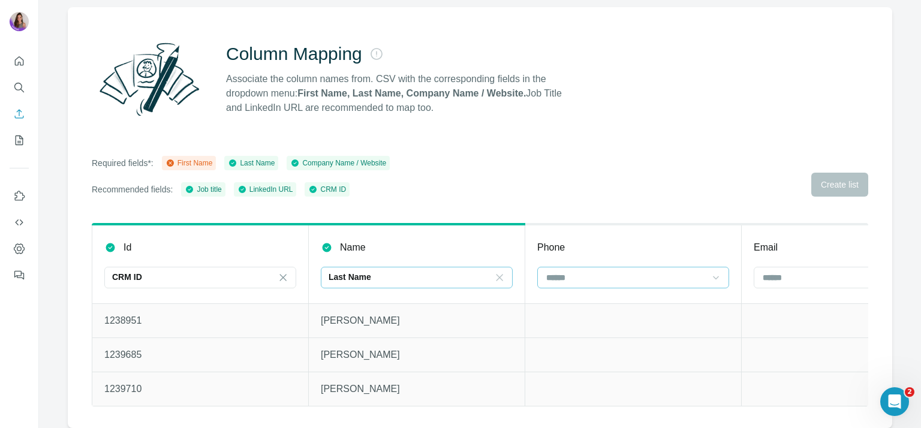
click at [457, 274] on div "Last Name" at bounding box center [409, 277] width 162 height 20
click at [359, 300] on p "First Name" at bounding box center [350, 296] width 41 height 12
click at [364, 271] on p "First Name" at bounding box center [349, 277] width 43 height 12
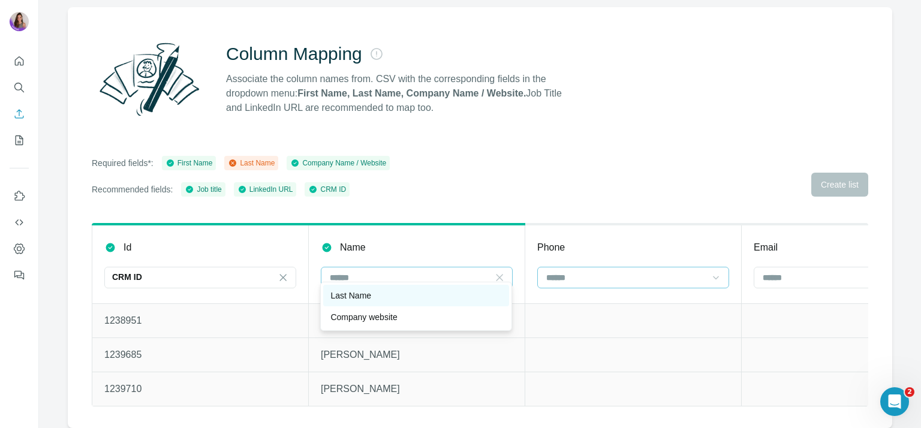
click at [364, 296] on p "Last Name" at bounding box center [350, 296] width 41 height 12
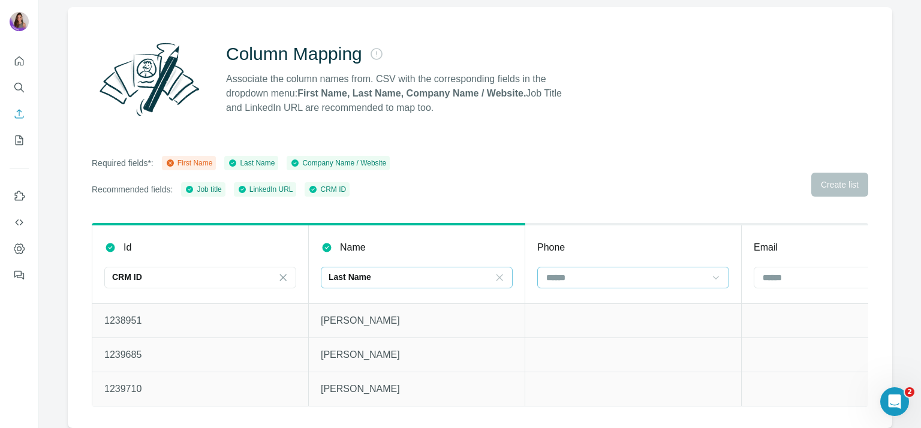
click at [781, 280] on div at bounding box center [849, 279] width 192 height 24
click at [779, 275] on div at bounding box center [842, 277] width 162 height 20
click at [586, 275] on div at bounding box center [626, 277] width 162 height 20
click at [583, 303] on div "First Name" at bounding box center [632, 296] width 186 height 22
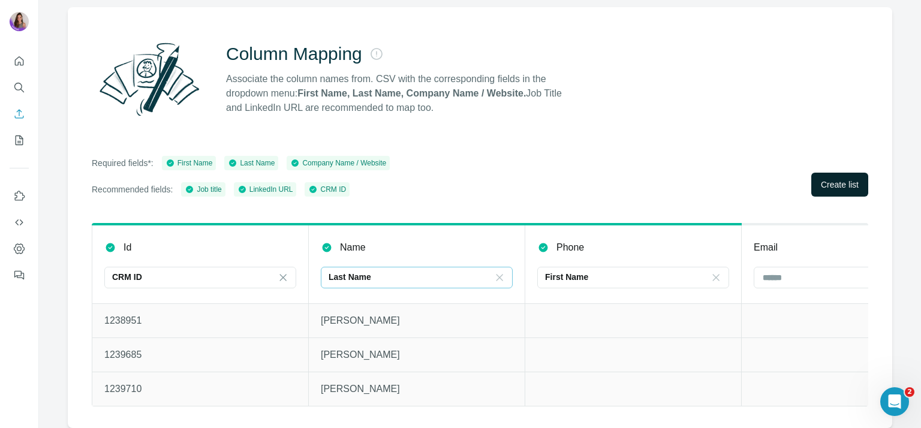
click at [845, 179] on span "Create list" at bounding box center [840, 185] width 38 height 12
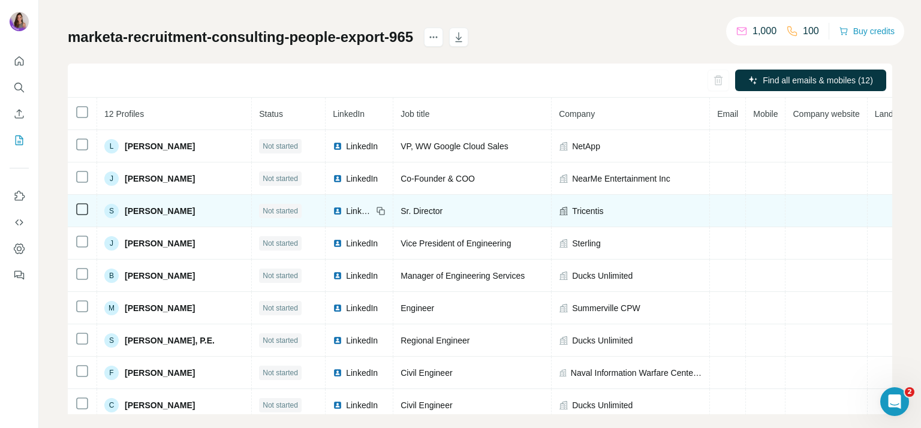
scroll to position [43, 0]
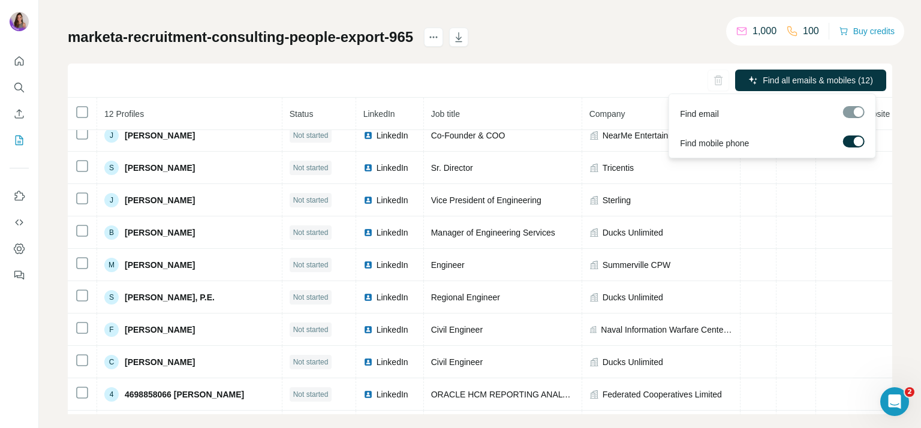
click at [854, 138] on label at bounding box center [854, 141] width 22 height 12
click at [852, 114] on div at bounding box center [854, 112] width 22 height 12
click at [827, 88] on button "Find all emails (12)" at bounding box center [831, 81] width 110 height 22
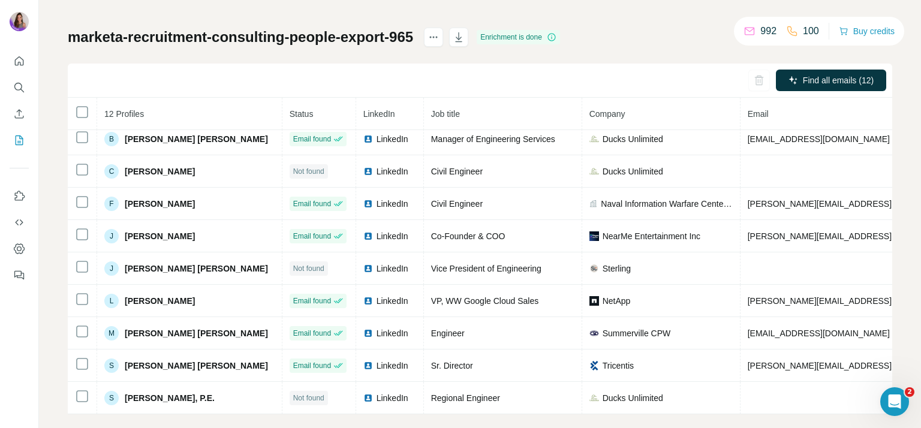
scroll to position [75, 0]
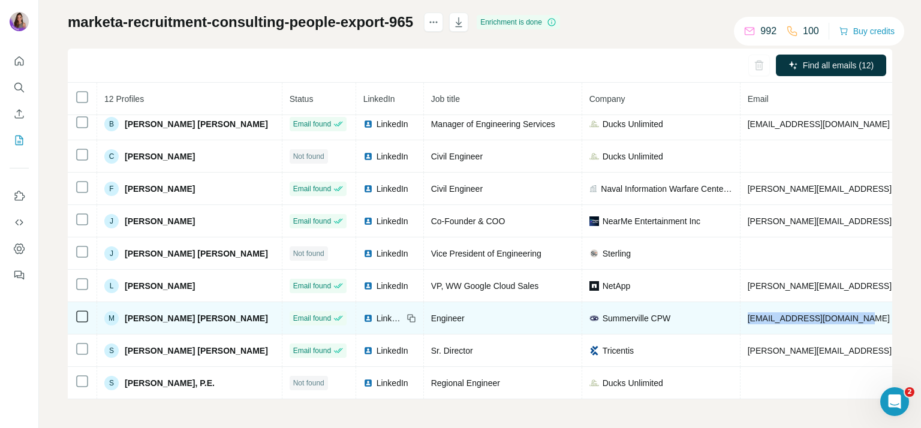
drag, startPoint x: 854, startPoint y: 311, endPoint x: 715, endPoint y: 300, distance: 139.5
click at [715, 302] on tr "M [PERSON_NAME] [PERSON_NAME] Email found LinkedIn Engineer Summerville CPW [EM…" at bounding box center [701, 318] width 1266 height 32
copy tr "[EMAIL_ADDRESS][DOMAIN_NAME]"
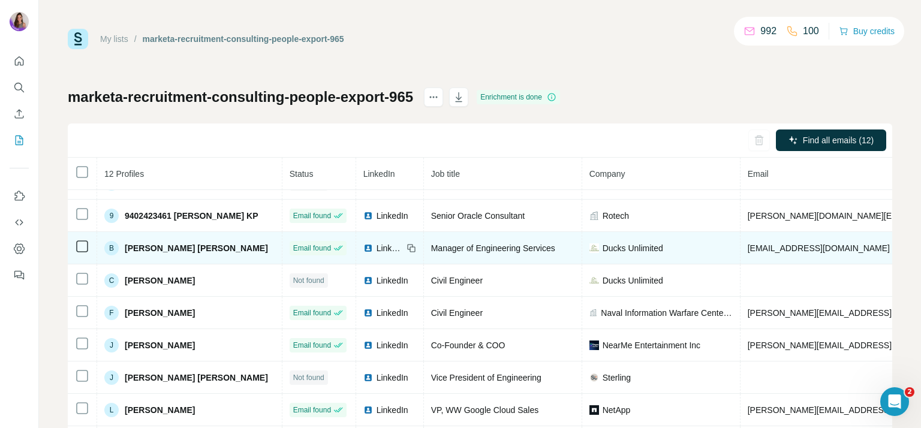
scroll to position [60, 0]
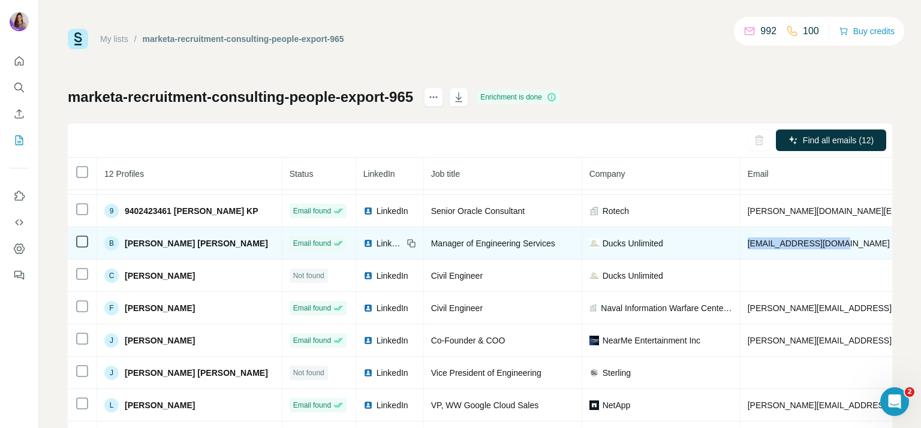
drag, startPoint x: 820, startPoint y: 239, endPoint x: 726, endPoint y: 239, distance: 93.5
click at [740, 239] on td "bnicholson@ducks.org" at bounding box center [888, 243] width 296 height 32
copy span "bnicholson@ducks.org"
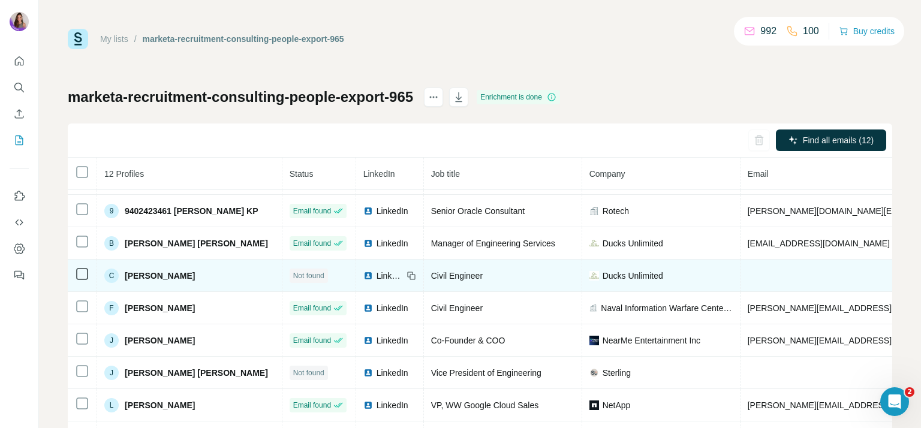
click at [770, 276] on td at bounding box center [888, 276] width 296 height 32
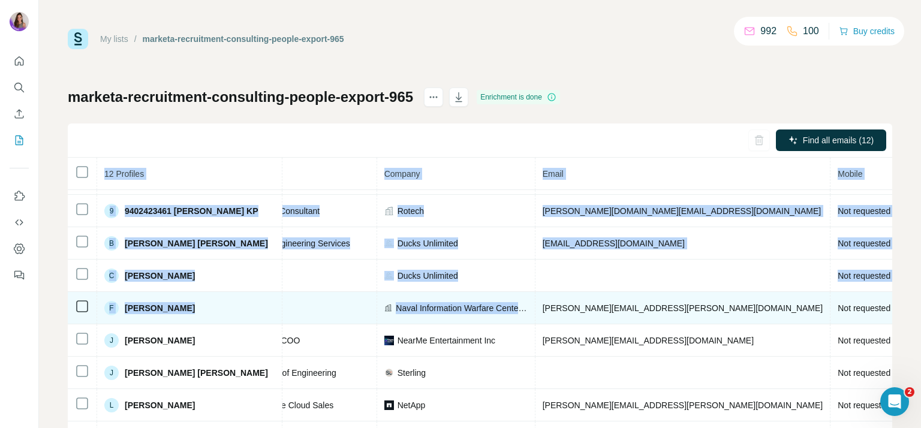
scroll to position [60, 299]
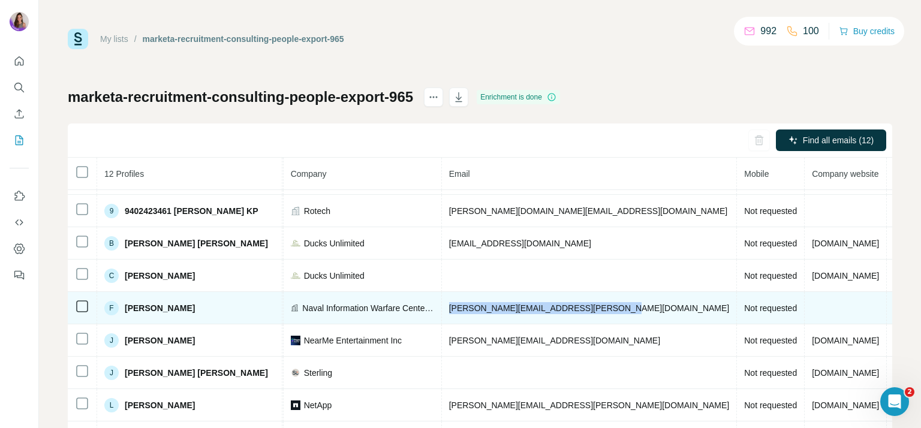
drag, startPoint x: 726, startPoint y: 304, endPoint x: 585, endPoint y: 306, distance: 141.5
click at [585, 306] on td "franklyn.honeycutt@dallascityhall.com" at bounding box center [590, 308] width 296 height 32
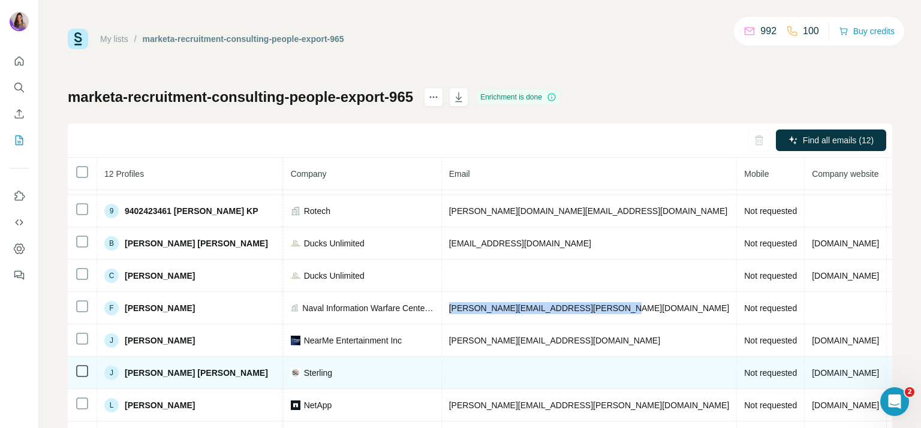
copy span "franklyn.honeycutt@dallascityhall.com"
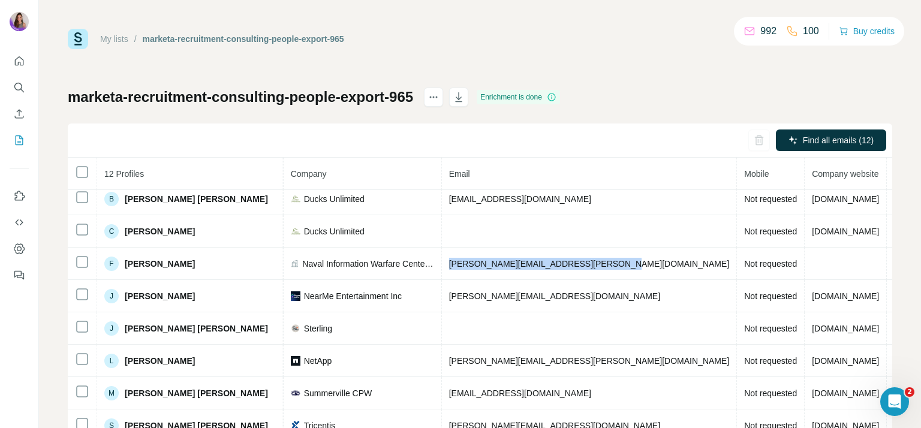
scroll to position [75, 0]
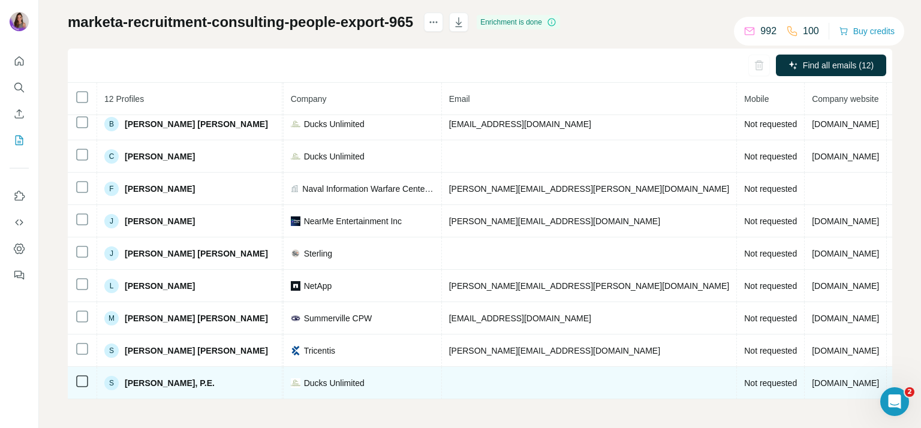
click at [527, 390] on td at bounding box center [590, 383] width 296 height 32
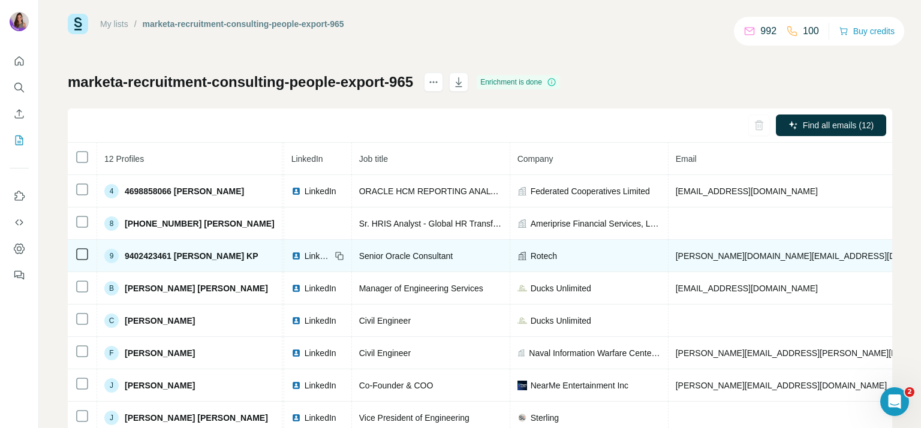
scroll to position [60, 72]
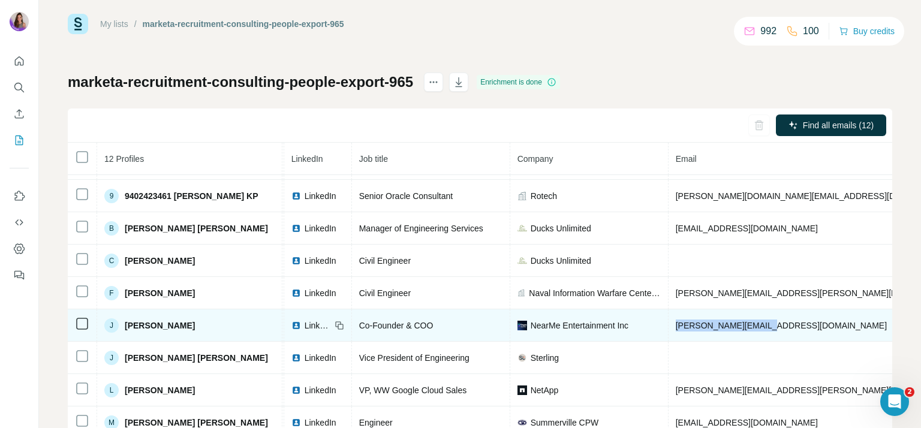
drag, startPoint x: 756, startPoint y: 323, endPoint x: 655, endPoint y: 322, distance: 101.9
click at [668, 322] on td "[PERSON_NAME][EMAIL_ADDRESS][DOMAIN_NAME]" at bounding box center [816, 325] width 296 height 32
copy span "[PERSON_NAME][EMAIL_ADDRESS][DOMAIN_NAME]"
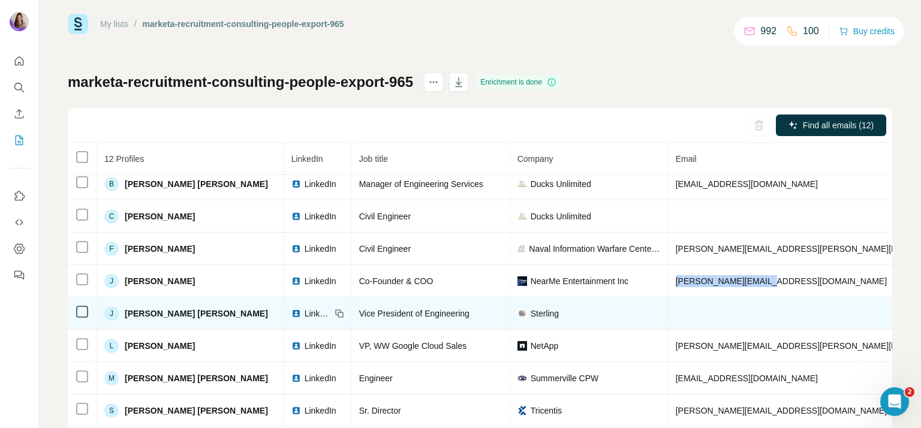
scroll to position [75, 0]
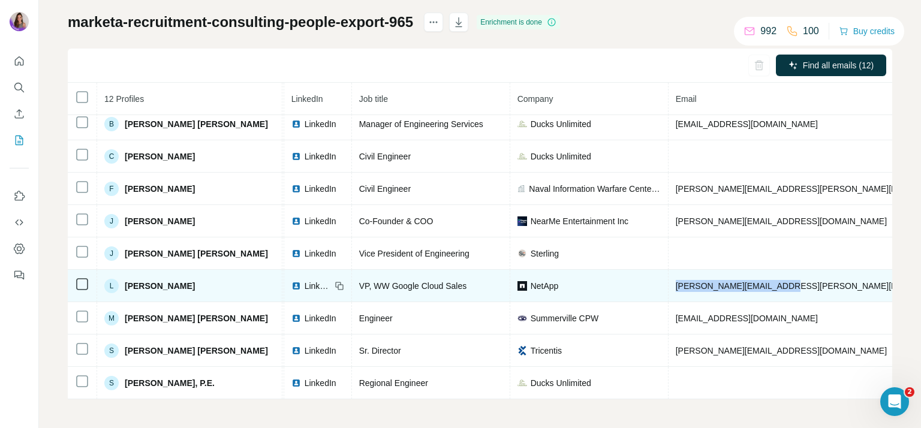
drag, startPoint x: 766, startPoint y: 280, endPoint x: 656, endPoint y: 280, distance: 109.7
click at [668, 280] on td "[PERSON_NAME][EMAIL_ADDRESS][PERSON_NAME][DOMAIN_NAME]" at bounding box center [816, 286] width 296 height 32
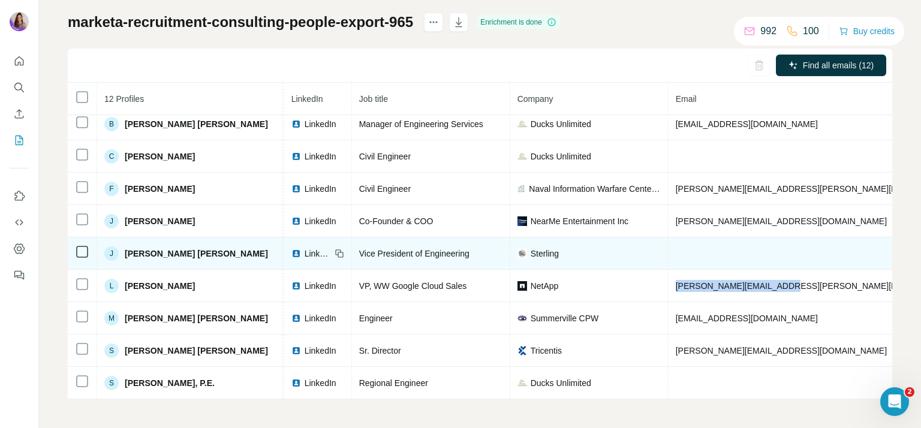
copy span "[PERSON_NAME][EMAIL_ADDRESS][PERSON_NAME][DOMAIN_NAME]"
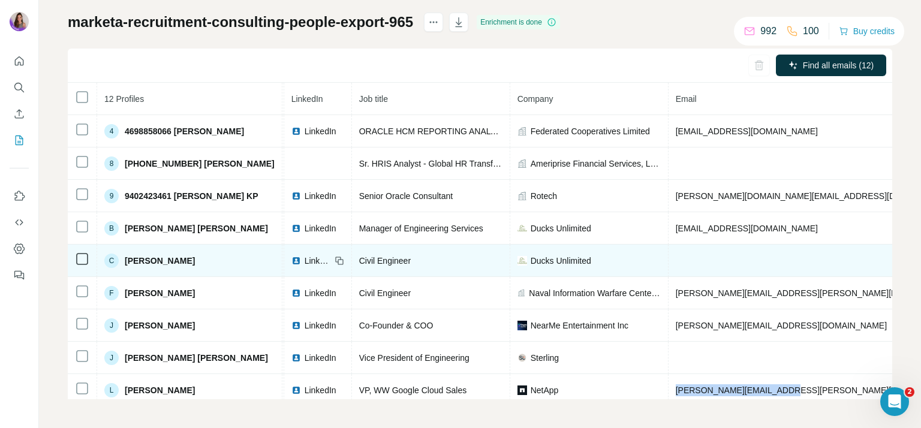
scroll to position [107, 72]
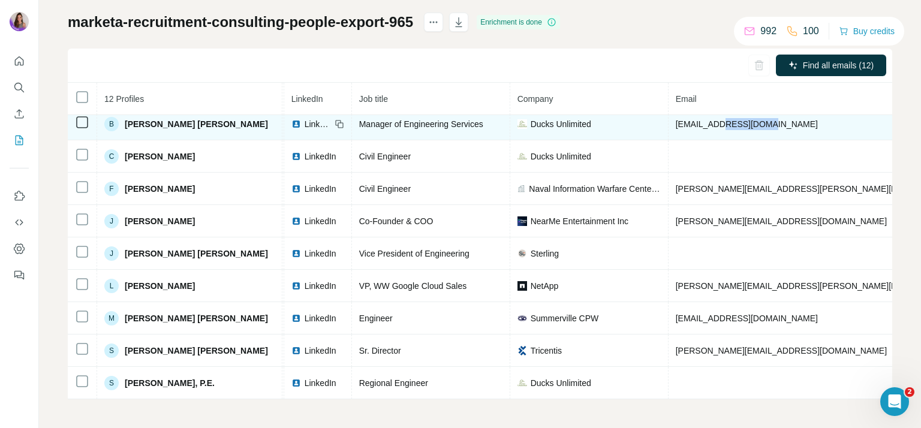
drag, startPoint x: 743, startPoint y: 123, endPoint x: 700, endPoint y: 117, distance: 44.2
click at [700, 117] on td "[EMAIL_ADDRESS][DOMAIN_NAME]" at bounding box center [816, 124] width 296 height 32
copy span "@ducks.org"
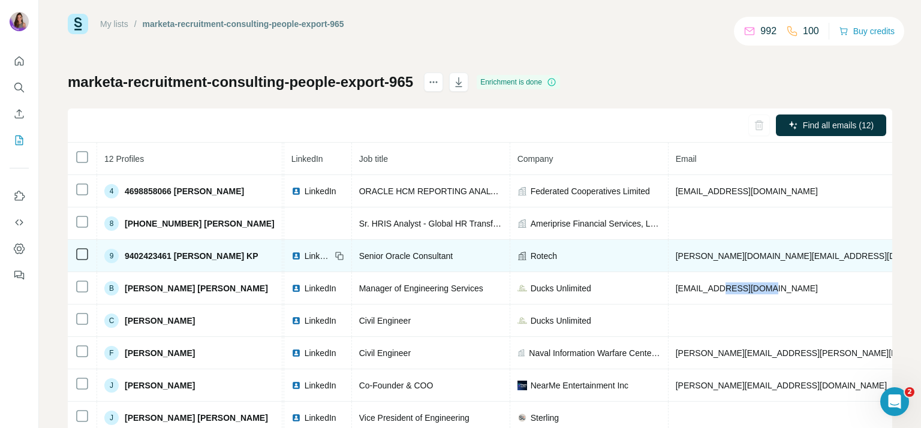
scroll to position [60, 72]
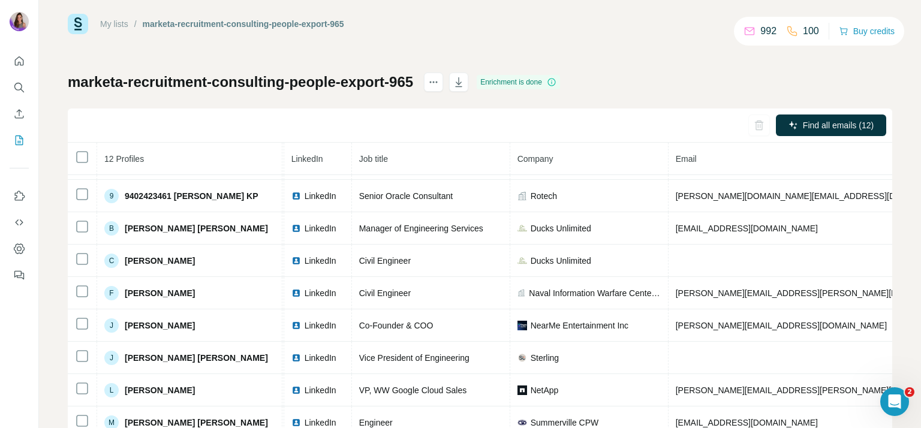
click at [46, 342] on div "My lists / marketa-recruitment-consulting-people-export-965 992 100 Buy credits…" at bounding box center [480, 214] width 882 height 428
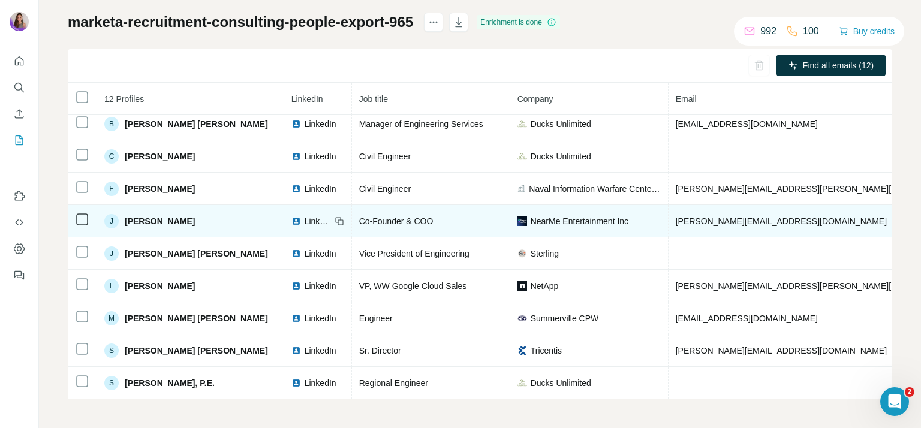
scroll to position [0, 72]
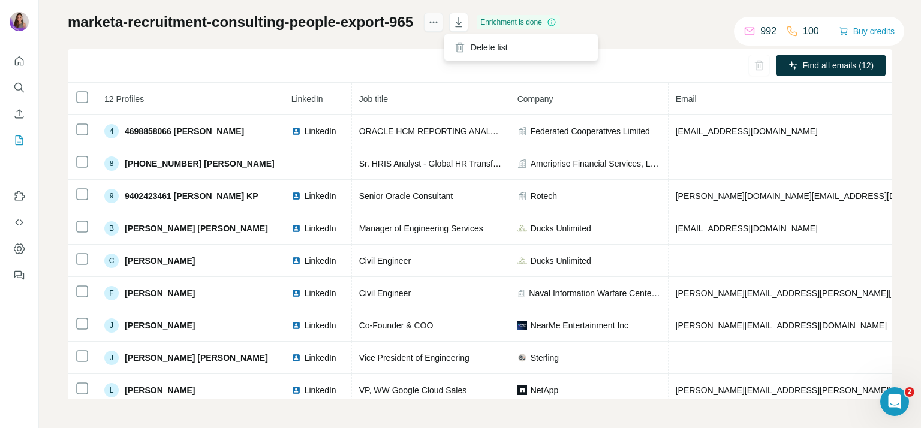
click at [439, 23] on icon "actions" at bounding box center [433, 22] width 12 height 12
click at [750, 32] on div "992" at bounding box center [759, 31] width 33 height 14
click at [867, 28] on button "Buy credits" at bounding box center [867, 31] width 56 height 17
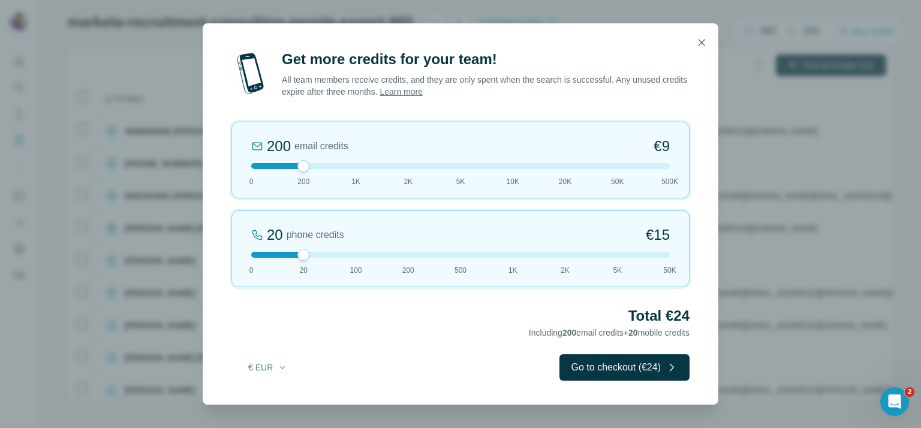
click at [460, 169] on div "200 email credits €9 0 200 1K 2K 5K 10K 20K 50K 500K" at bounding box center [460, 160] width 458 height 77
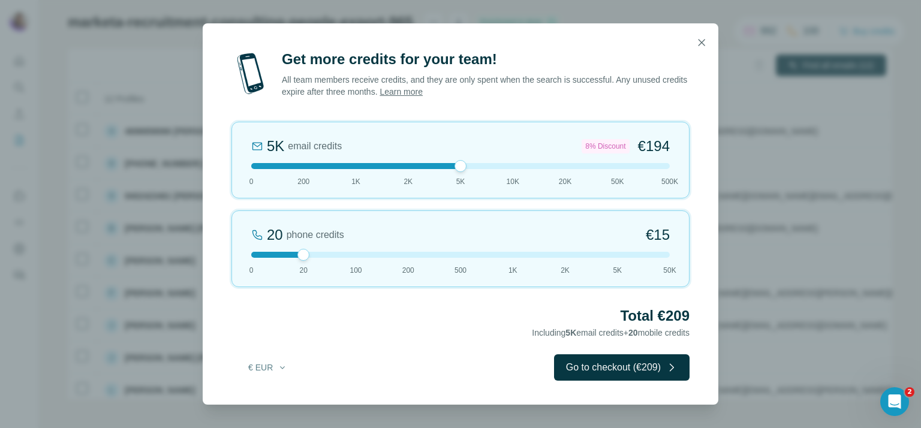
click at [405, 169] on div "5K email credits 8% Discount €194 0 200 1K 2K 5K 10K 20K 50K 500K" at bounding box center [460, 160] width 458 height 77
click at [355, 164] on div at bounding box center [460, 166] width 418 height 6
click at [302, 165] on div at bounding box center [460, 166] width 418 height 6
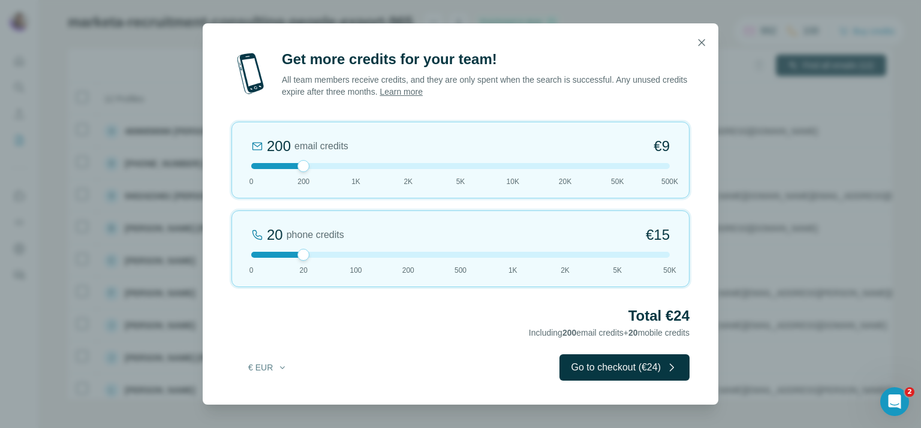
click at [257, 253] on div at bounding box center [460, 255] width 418 height 6
click at [334, 165] on div at bounding box center [460, 166] width 418 height 6
click at [336, 164] on div at bounding box center [460, 166] width 418 height 6
click at [300, 165] on div at bounding box center [460, 166] width 418 height 6
click at [302, 253] on div at bounding box center [460, 255] width 418 height 6
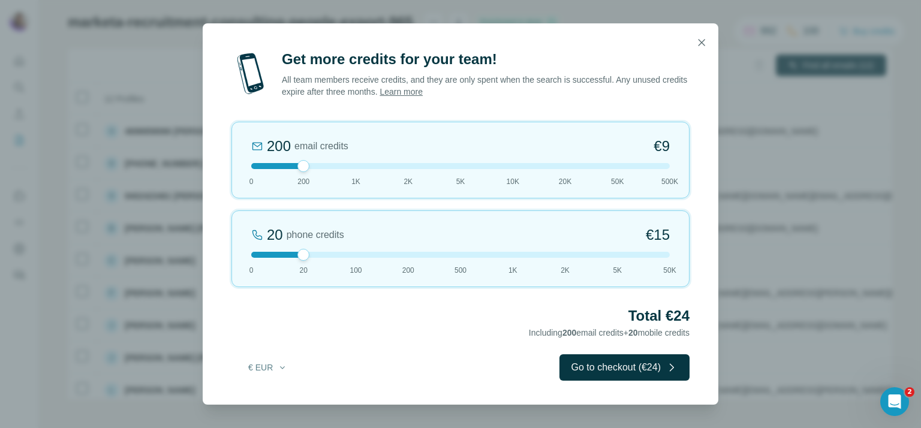
click at [251, 252] on div at bounding box center [460, 255] width 418 height 6
click at [703, 47] on icon "button" at bounding box center [701, 43] width 12 height 12
